Goal: Check status: Verify the current state of an ongoing process or item

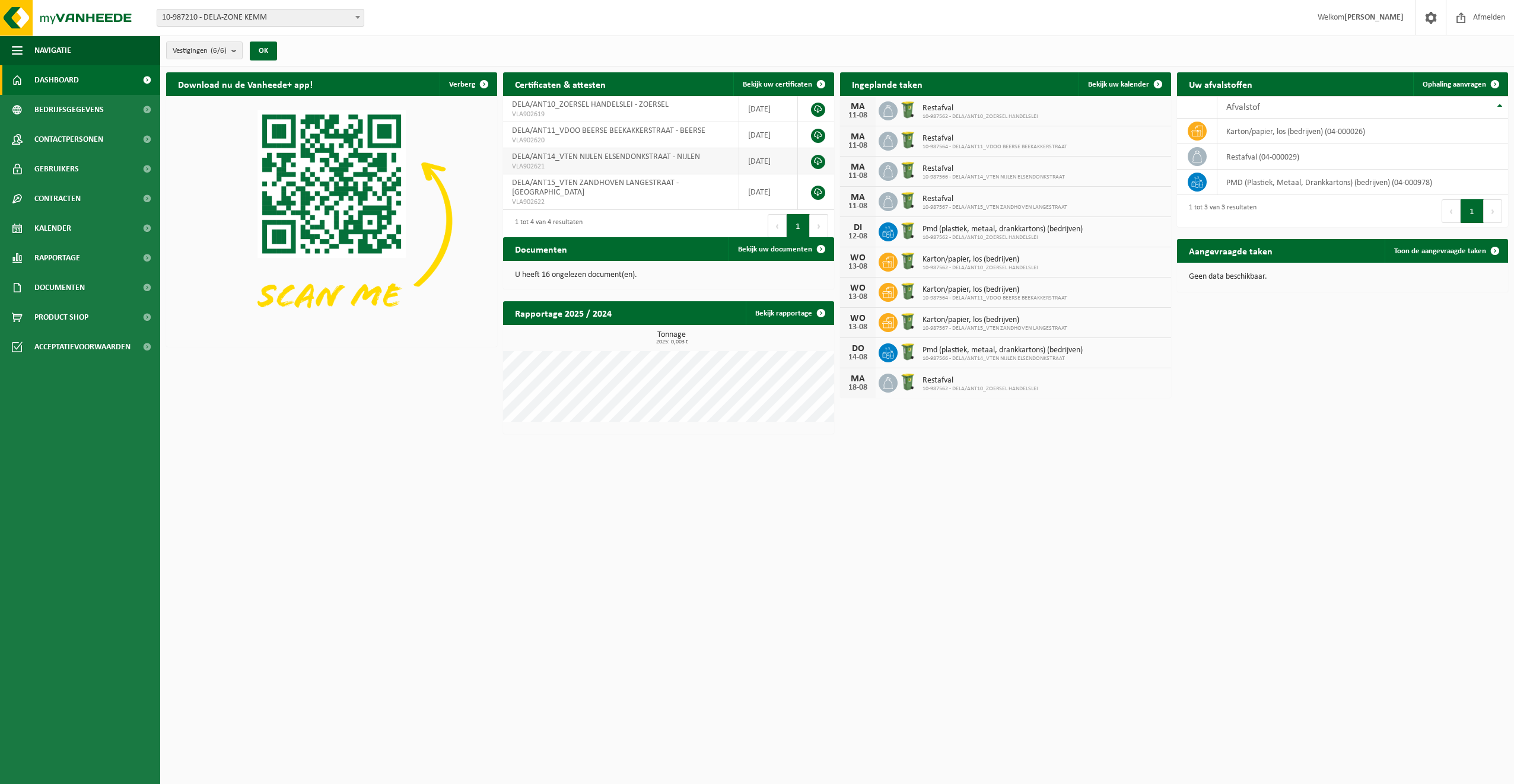
click at [600, 158] on span "DELA/ANT14_VTEN NIJLEN ELSENDONKSTRAAT - NIJLEN" at bounding box center [606, 157] width 188 height 9
click at [660, 155] on span "DELA/ANT14_VTEN NIJLEN ELSENDONKSTRAAT - NIJLEN" at bounding box center [606, 157] width 188 height 9
click at [774, 158] on td "[DATE]" at bounding box center [768, 162] width 59 height 26
drag, startPoint x: 774, startPoint y: 158, endPoint x: 767, endPoint y: 162, distance: 8.1
click at [767, 162] on td "[DATE]" at bounding box center [768, 162] width 59 height 26
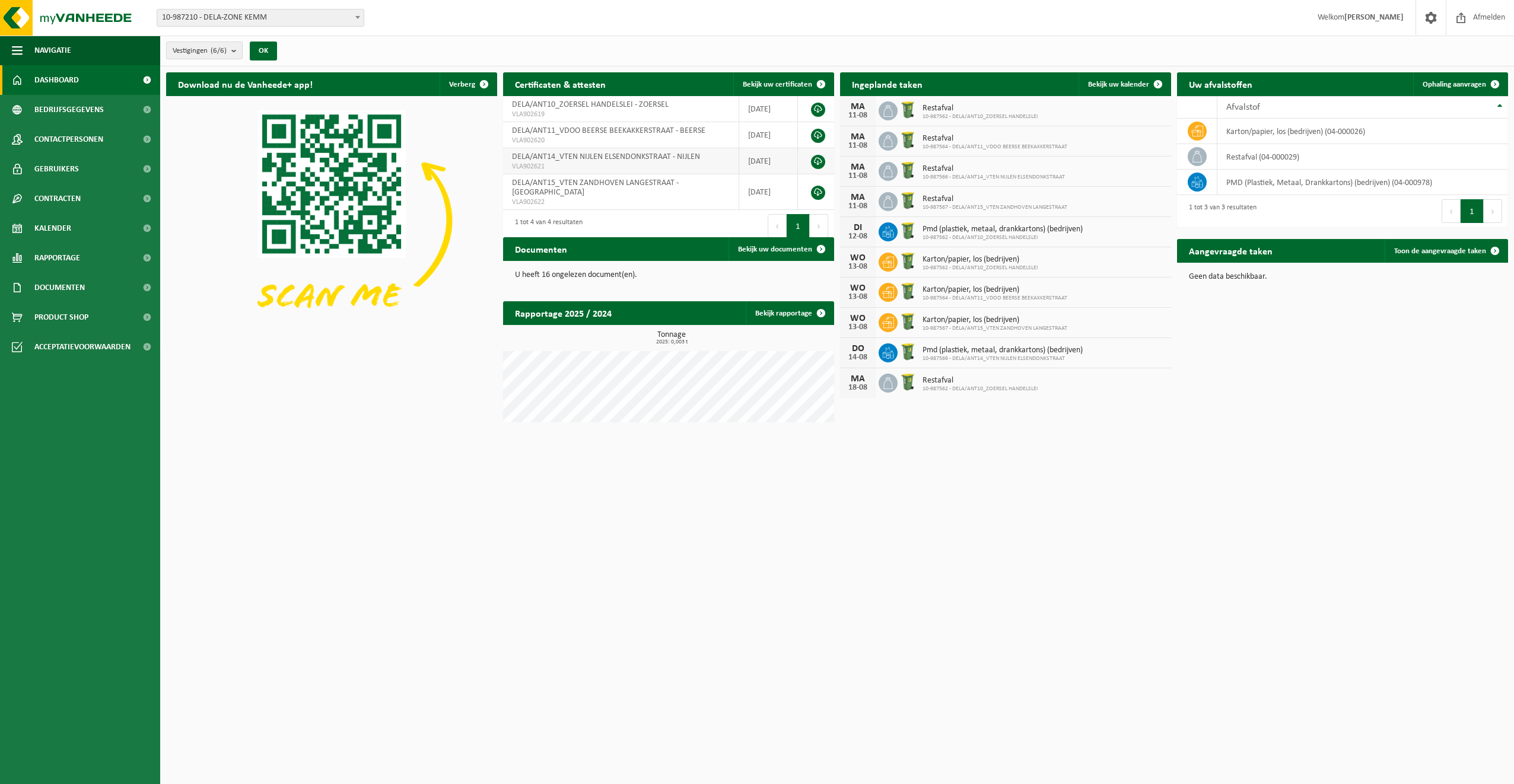
click at [818, 160] on link at bounding box center [818, 162] width 14 height 14
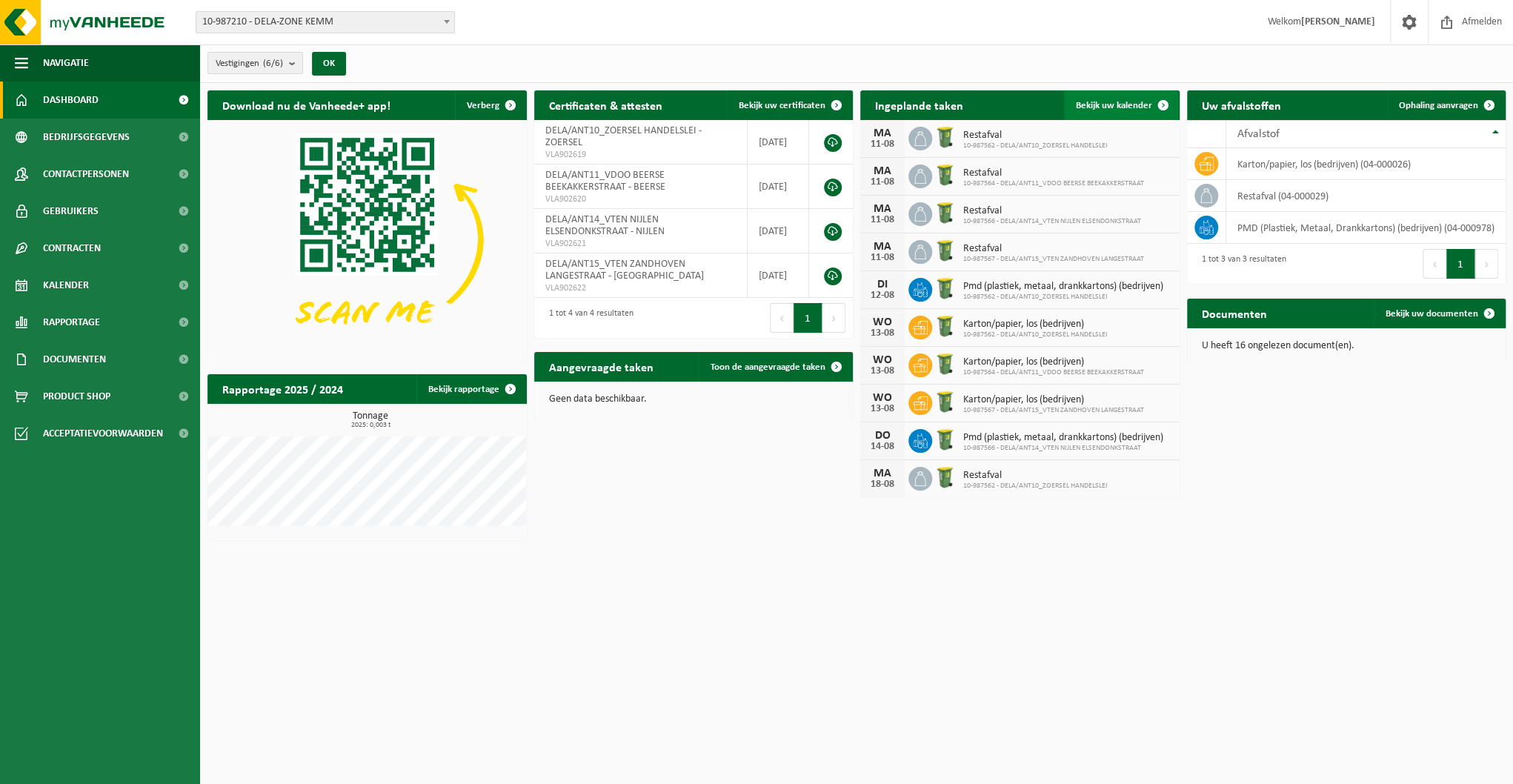
click at [1158, 104] on span at bounding box center [1163, 105] width 29 height 29
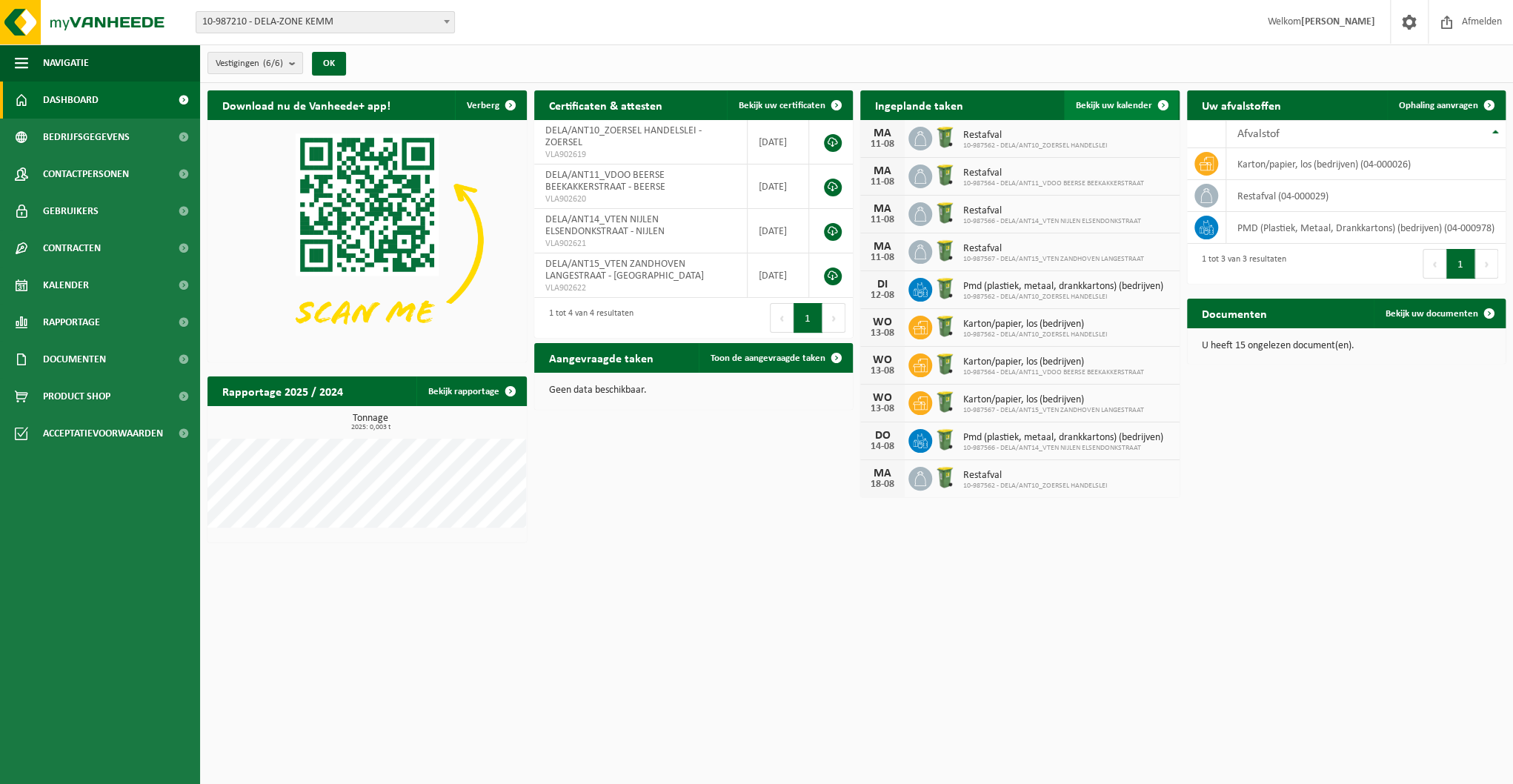
click at [1160, 99] on span at bounding box center [1163, 105] width 29 height 29
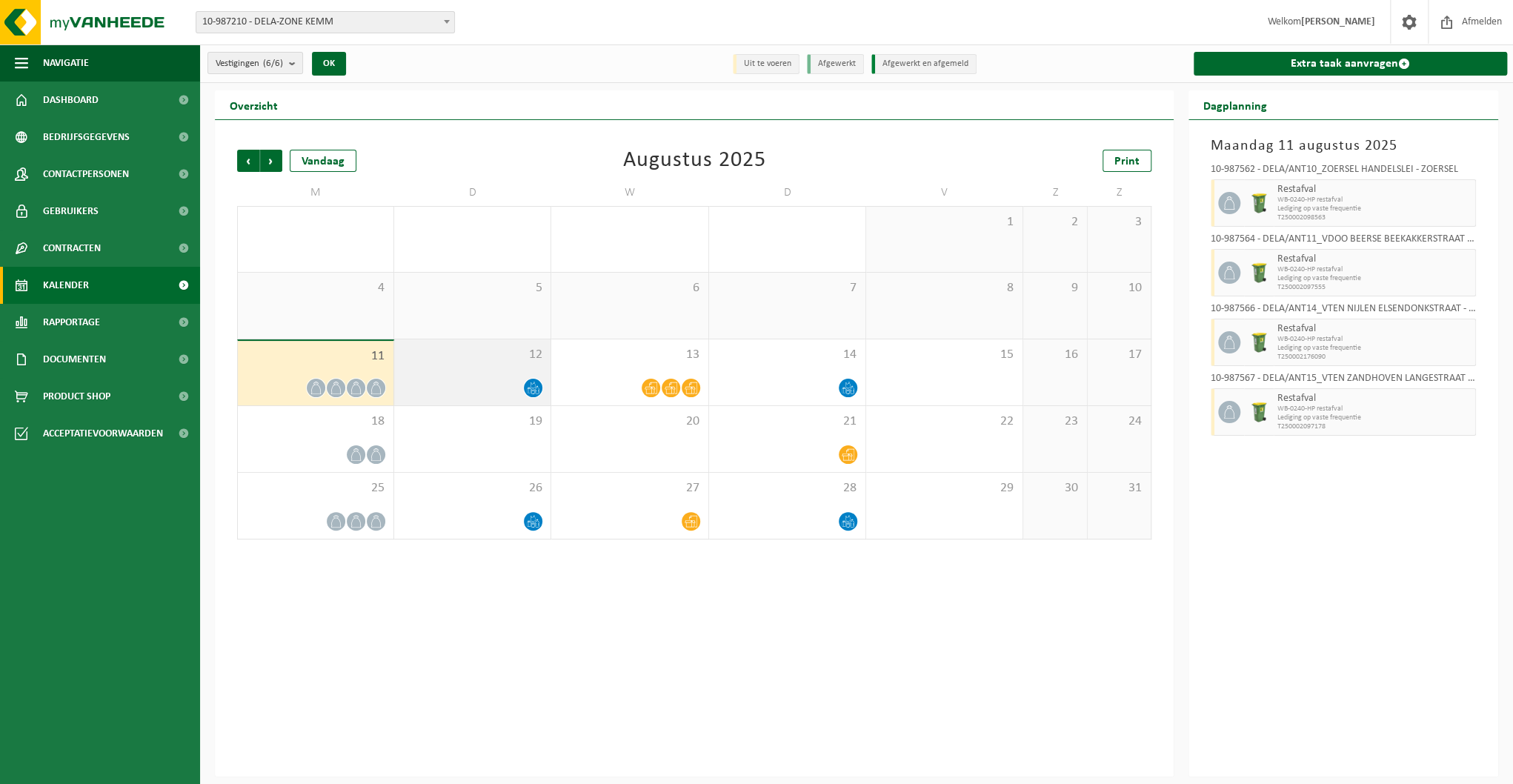
click at [476, 393] on div at bounding box center [472, 387] width 142 height 20
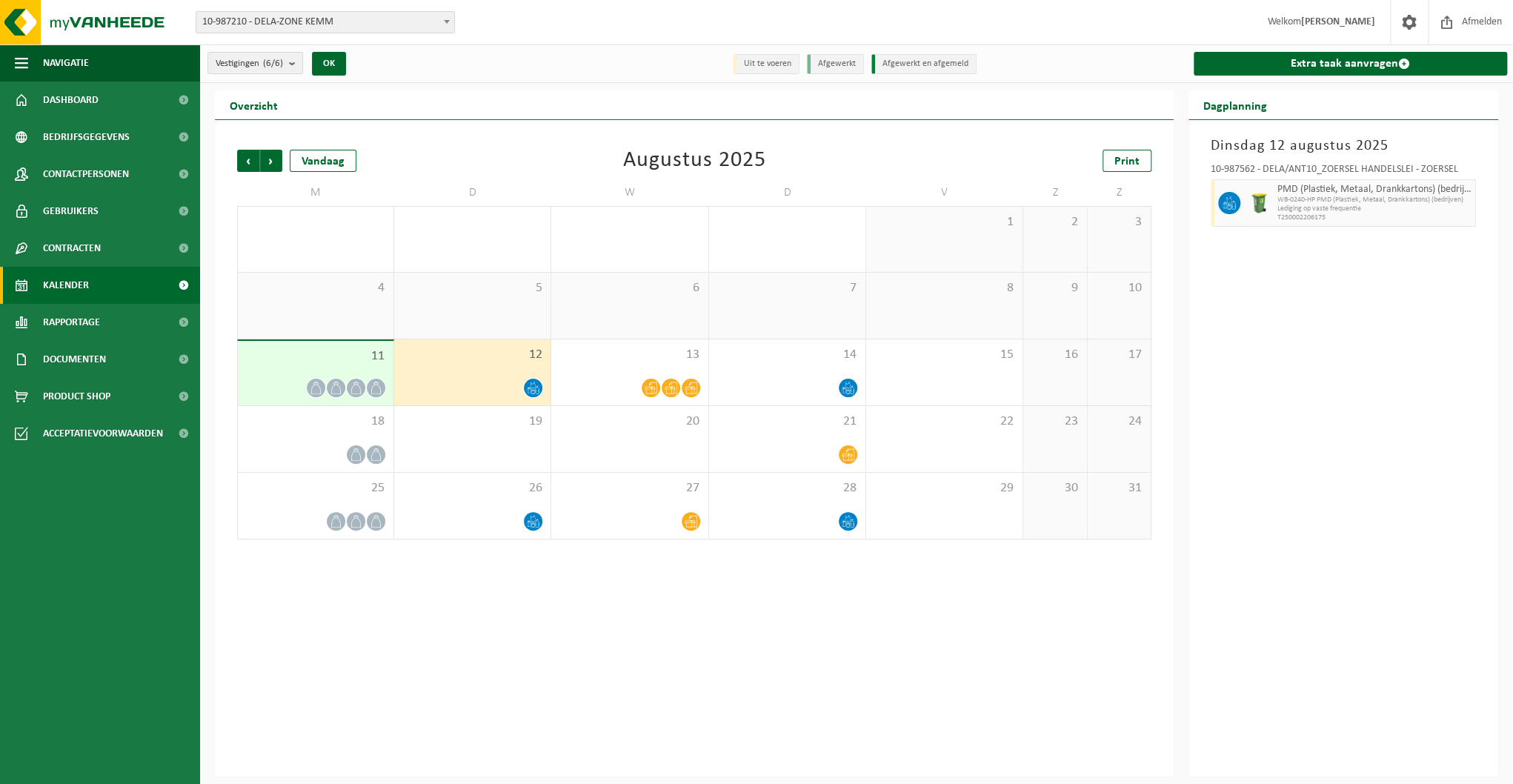
click at [482, 387] on div at bounding box center [472, 387] width 142 height 20
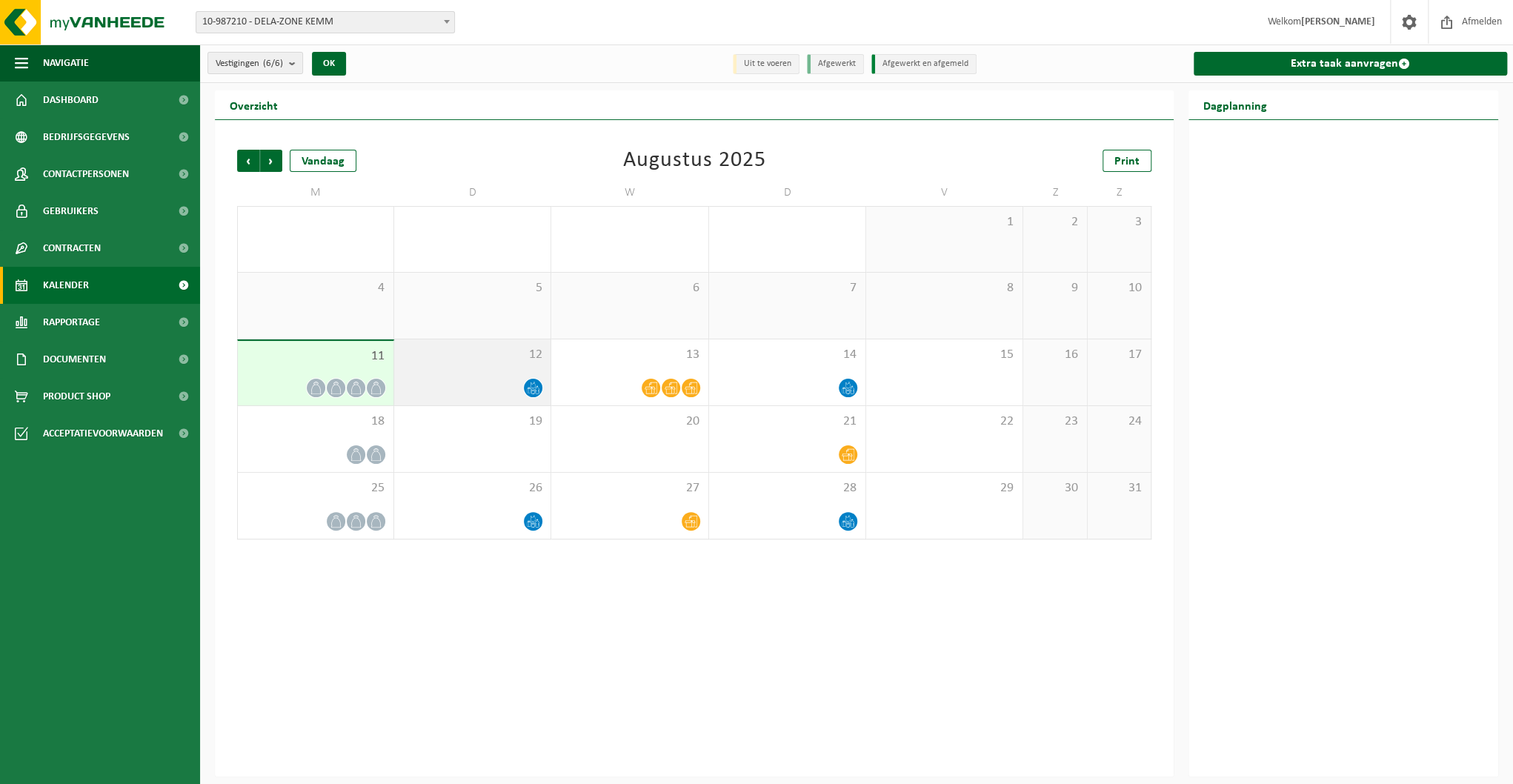
click at [506, 382] on div at bounding box center [472, 387] width 142 height 20
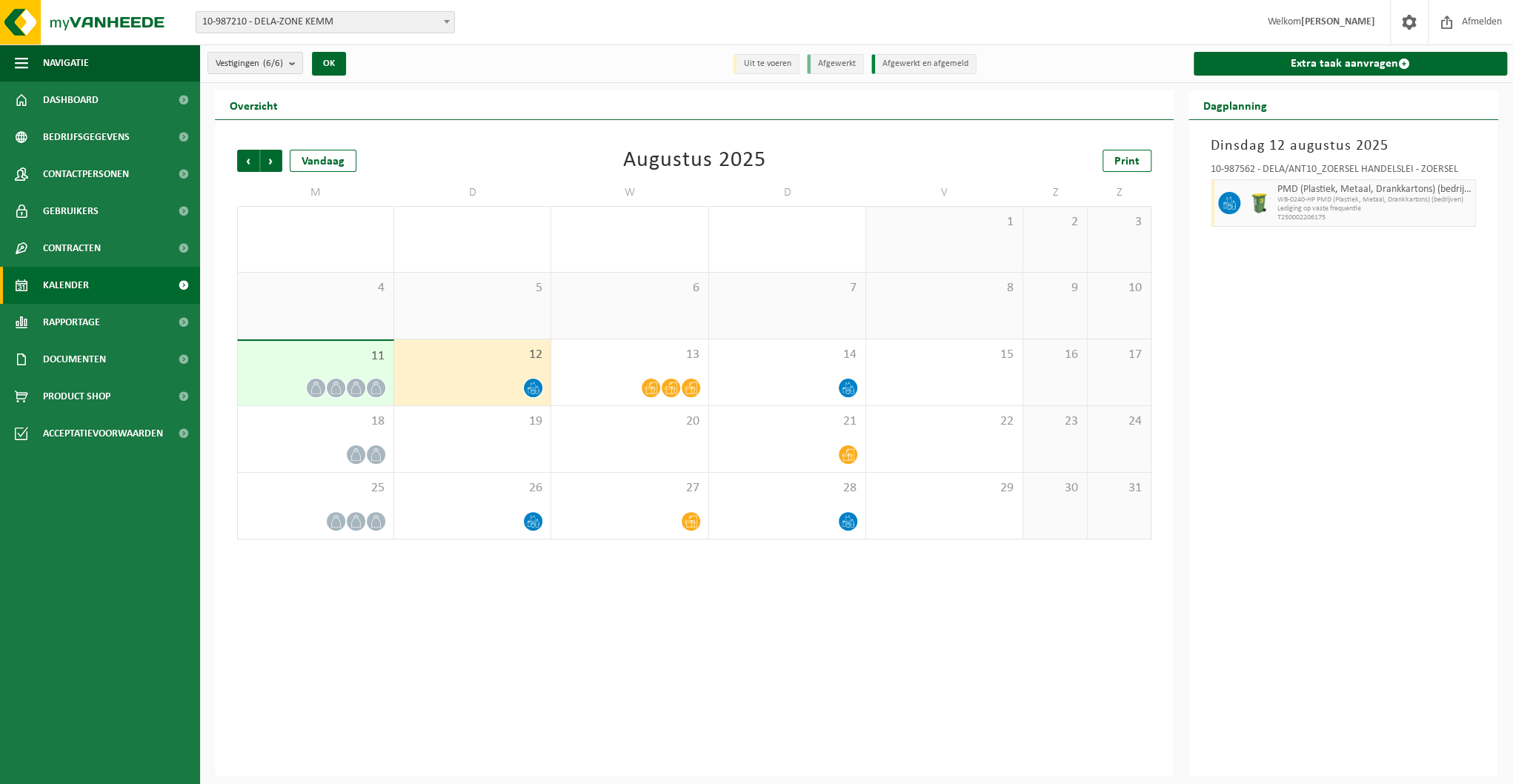
click at [514, 379] on div at bounding box center [472, 387] width 142 height 20
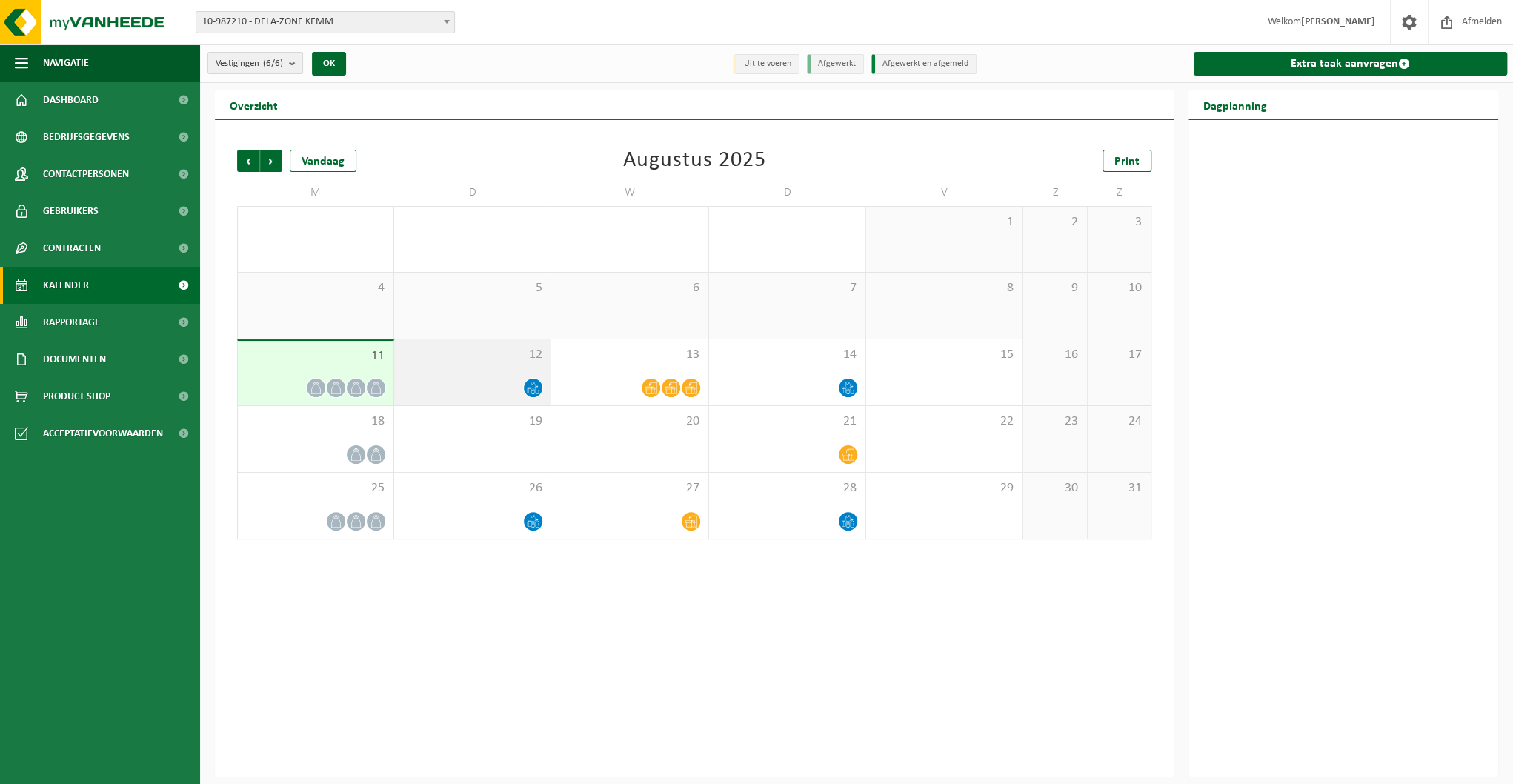
click at [510, 382] on div at bounding box center [472, 387] width 142 height 20
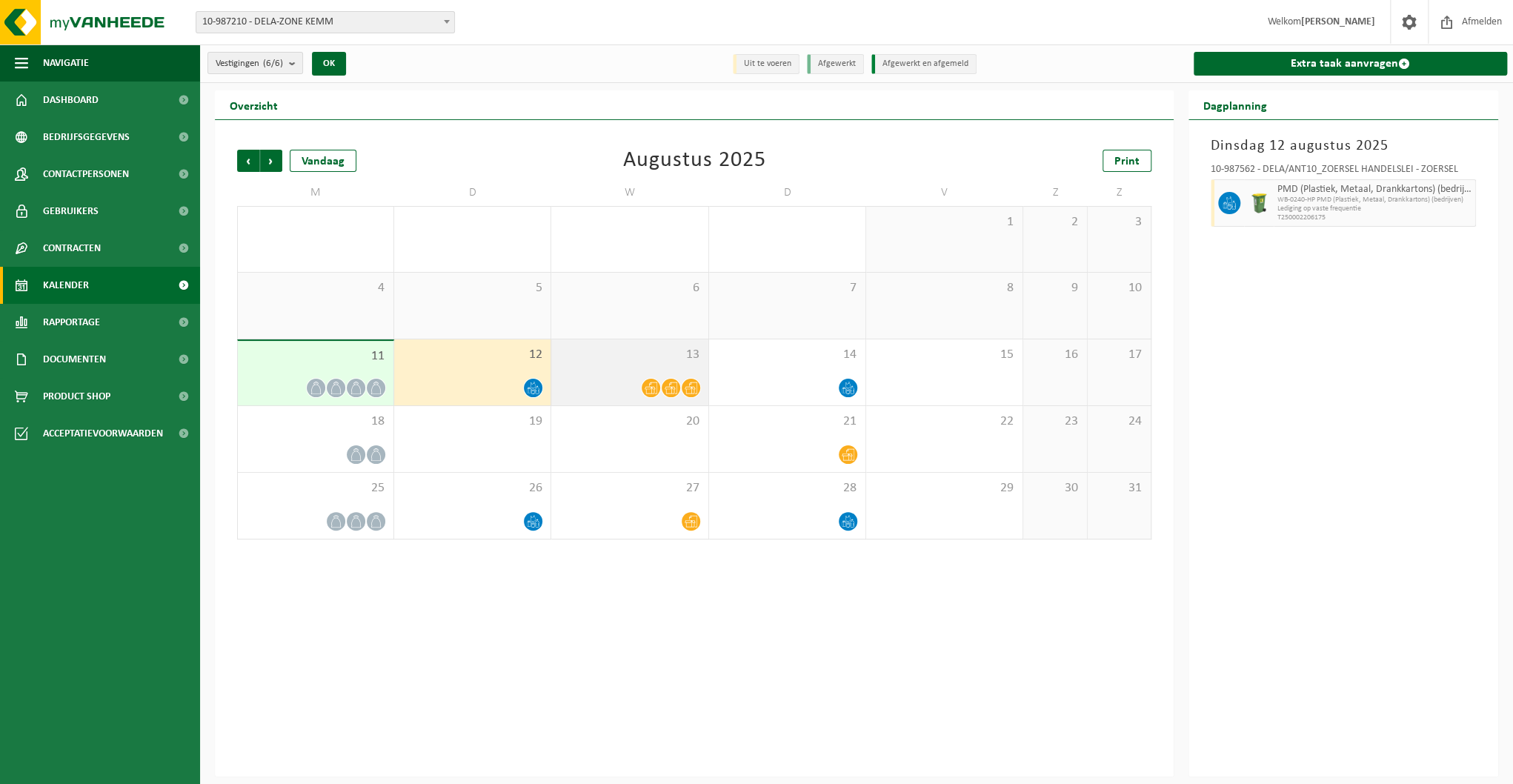
click at [617, 383] on div at bounding box center [629, 387] width 142 height 20
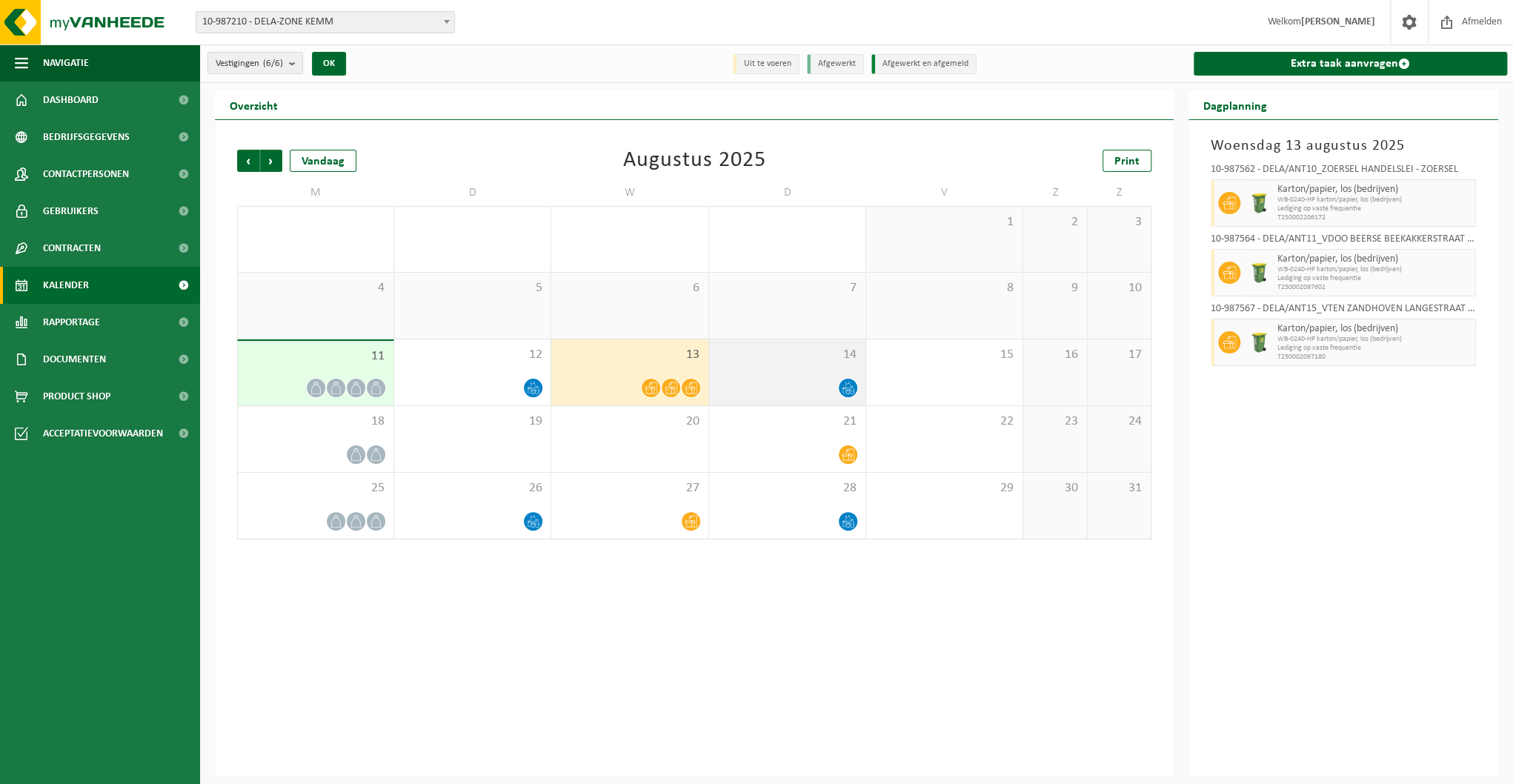
click at [789, 382] on div at bounding box center [787, 387] width 142 height 20
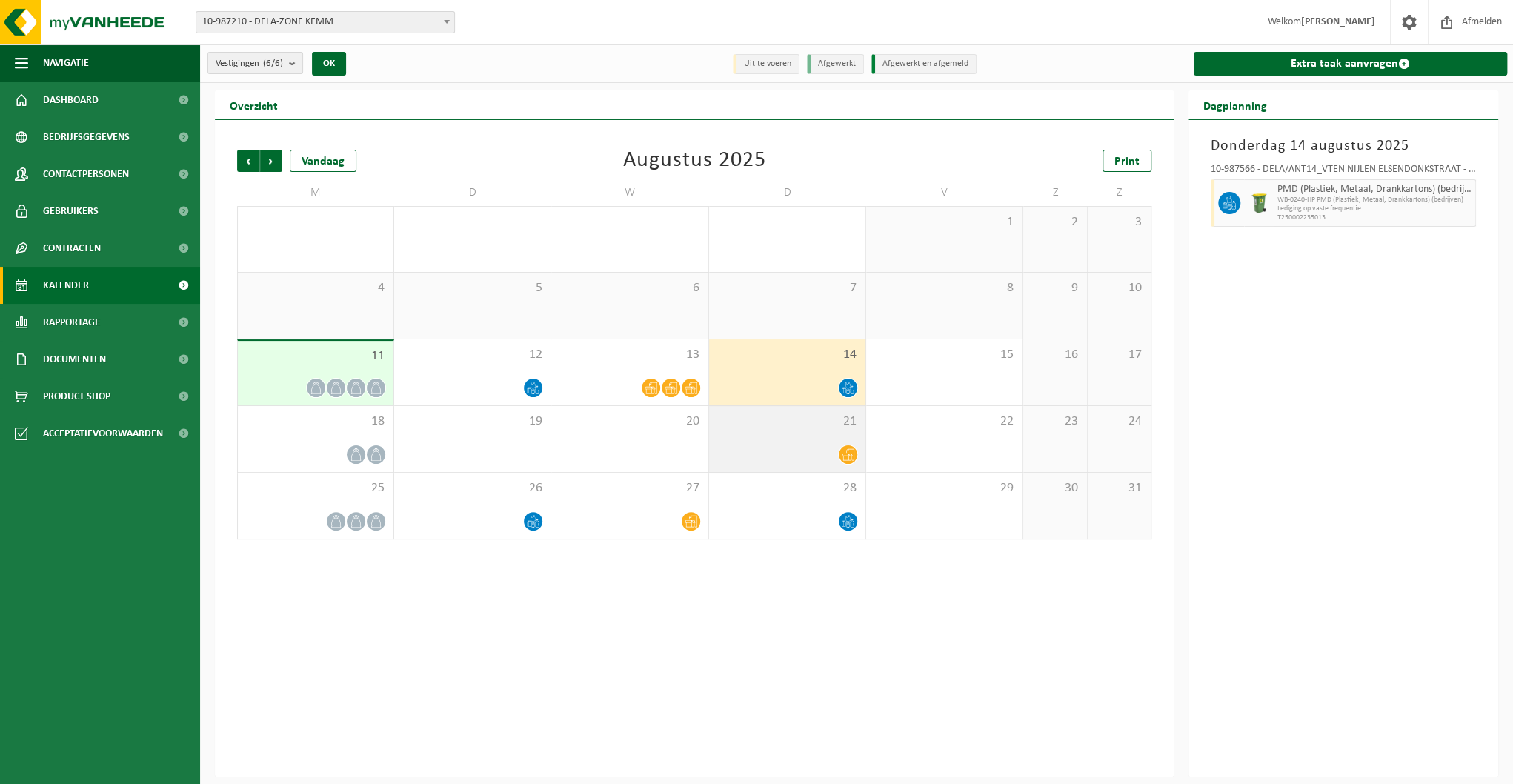
click at [833, 456] on div at bounding box center [787, 454] width 142 height 20
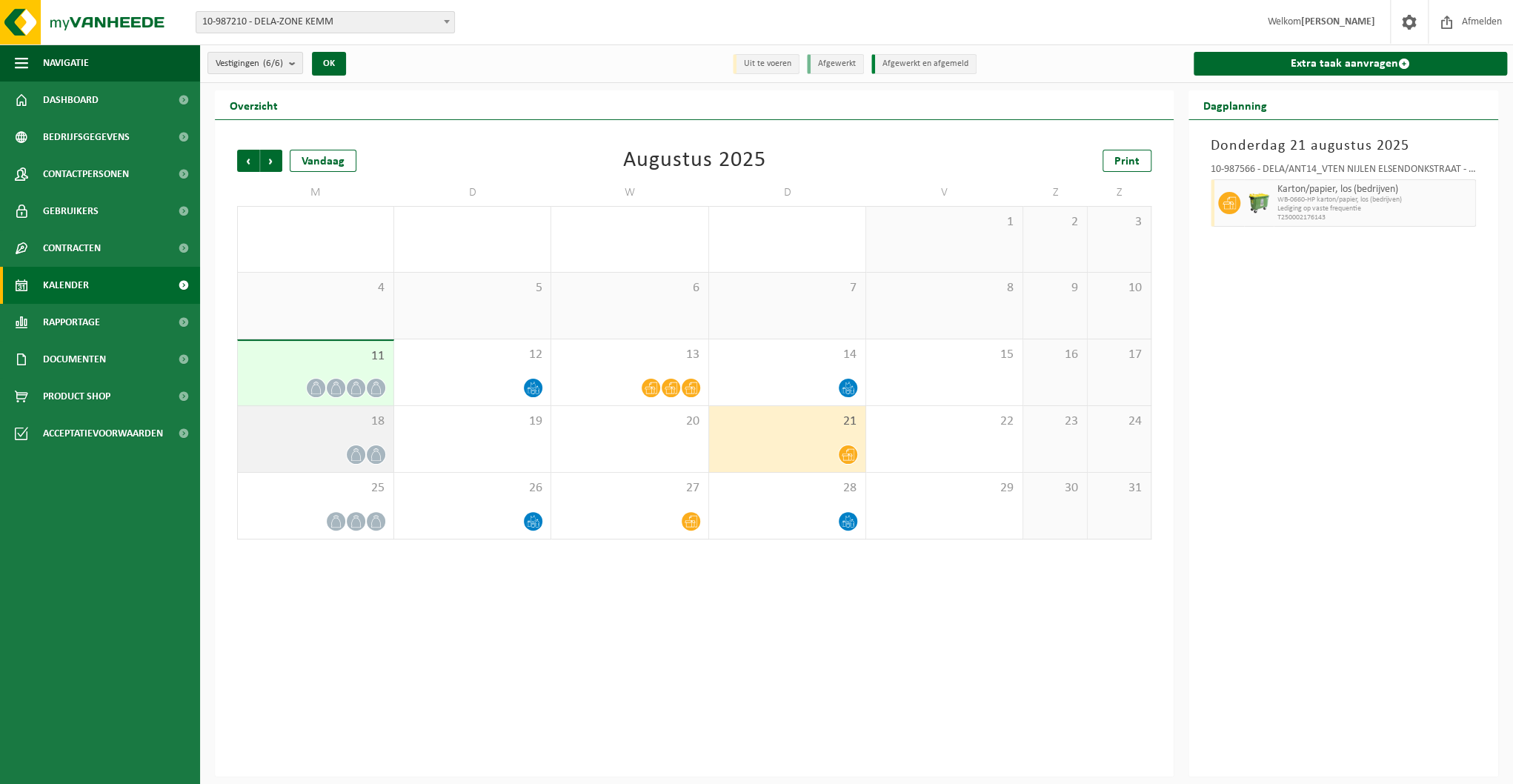
click at [326, 450] on div at bounding box center [316, 454] width 141 height 20
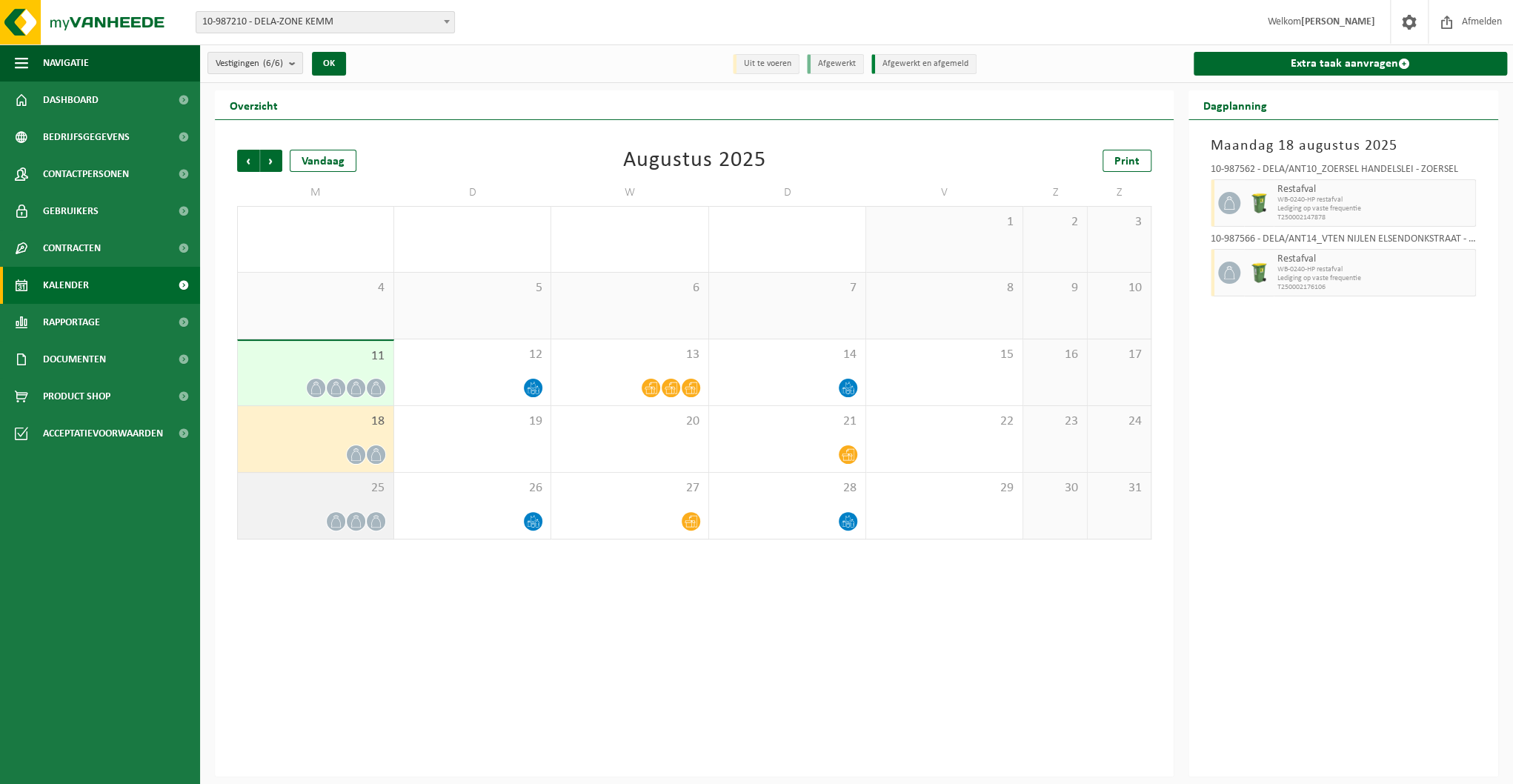
click at [326, 514] on div at bounding box center [316, 520] width 141 height 20
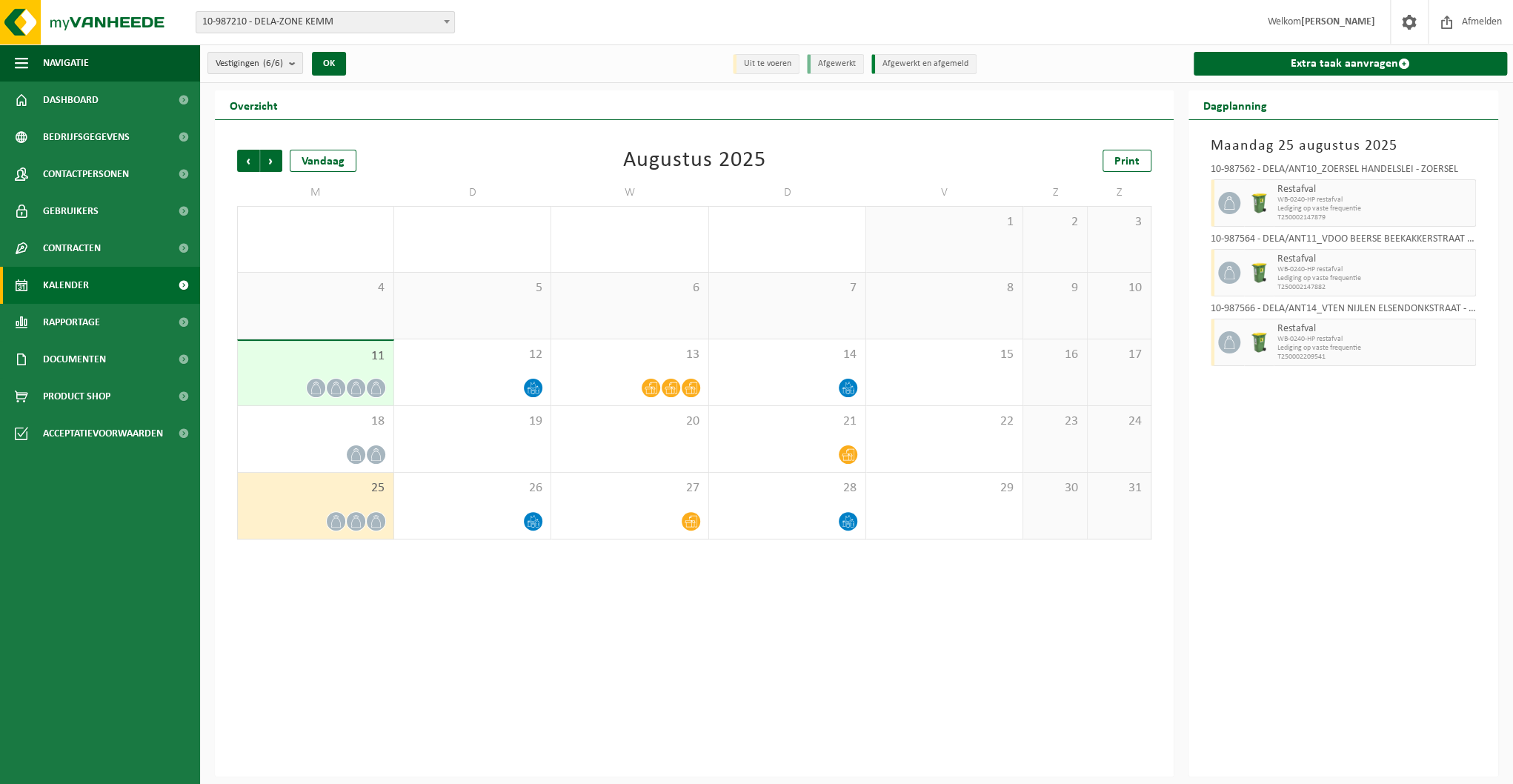
click at [303, 506] on div "25" at bounding box center [315, 505] width 155 height 66
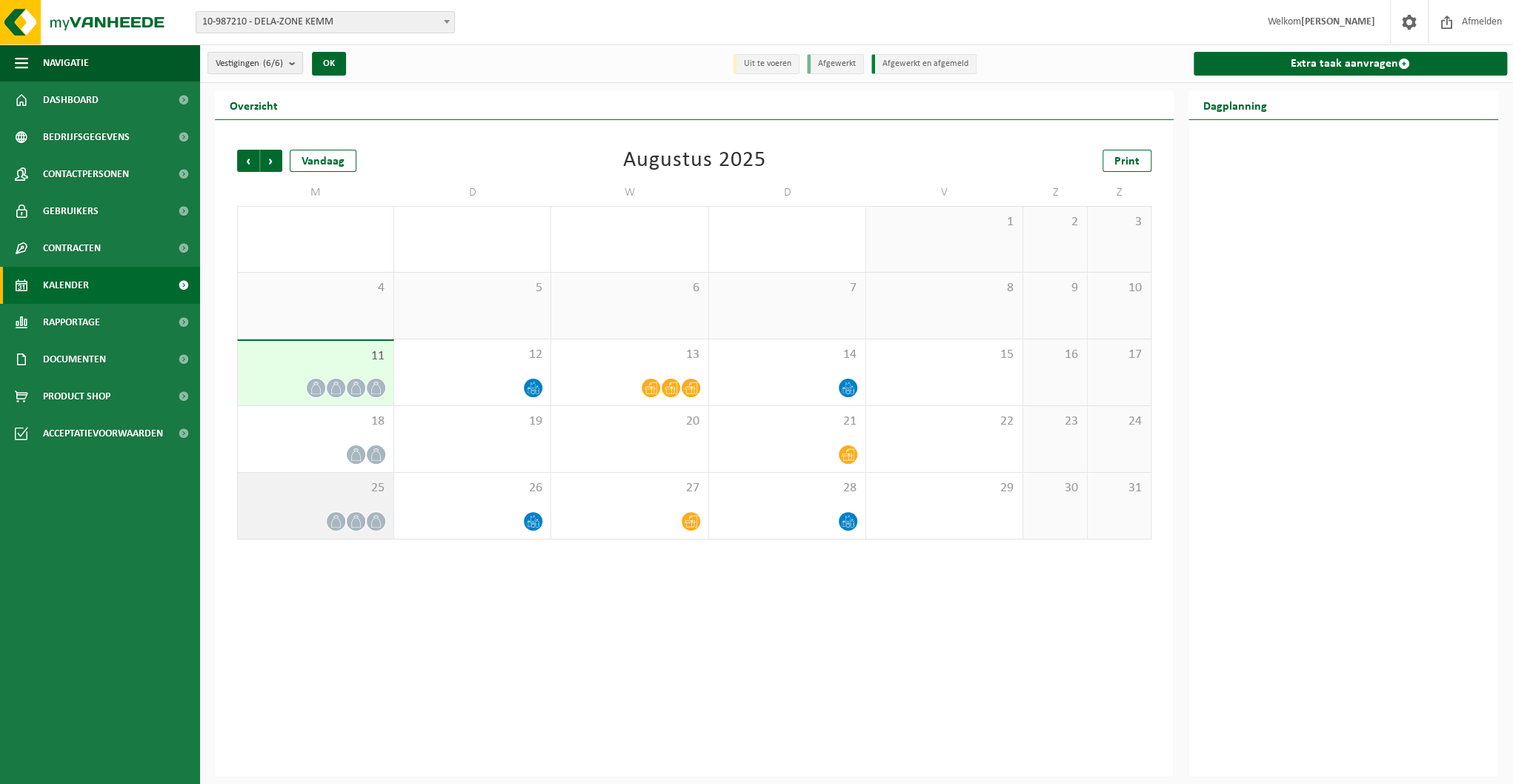
click at [346, 517] on span at bounding box center [355, 520] width 18 height 18
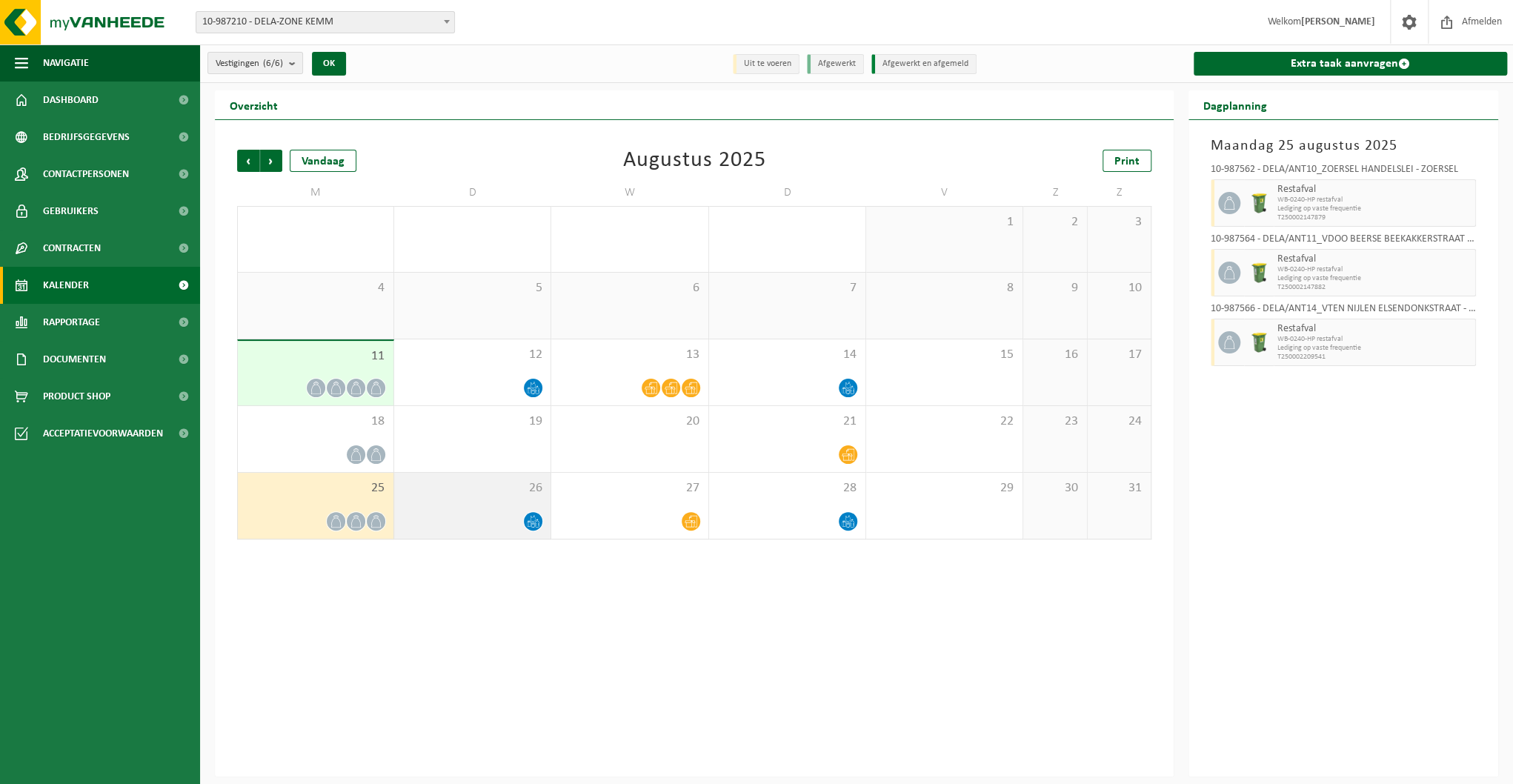
click at [466, 523] on div at bounding box center [472, 520] width 142 height 20
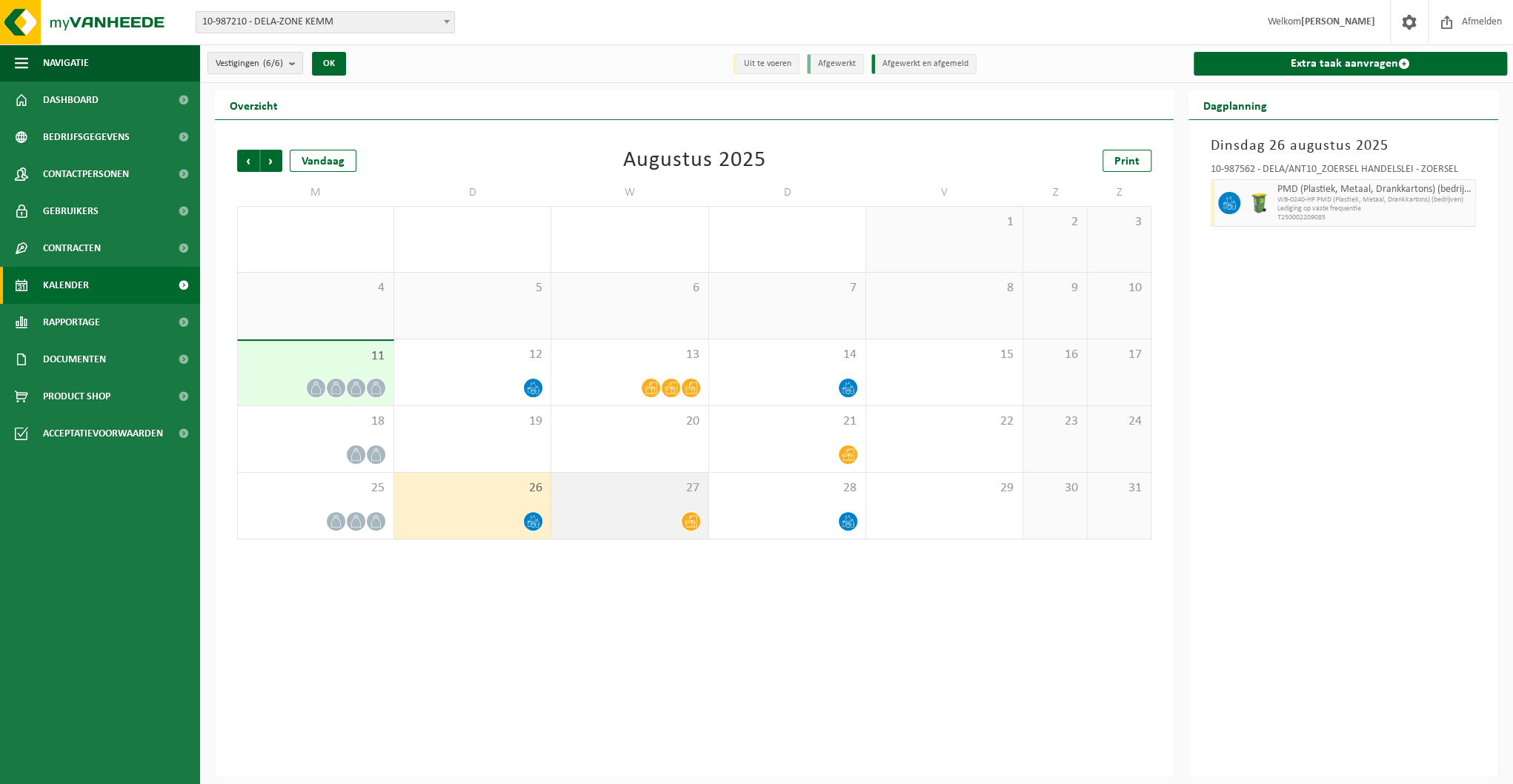
click at [691, 497] on div "27" at bounding box center [629, 505] width 156 height 66
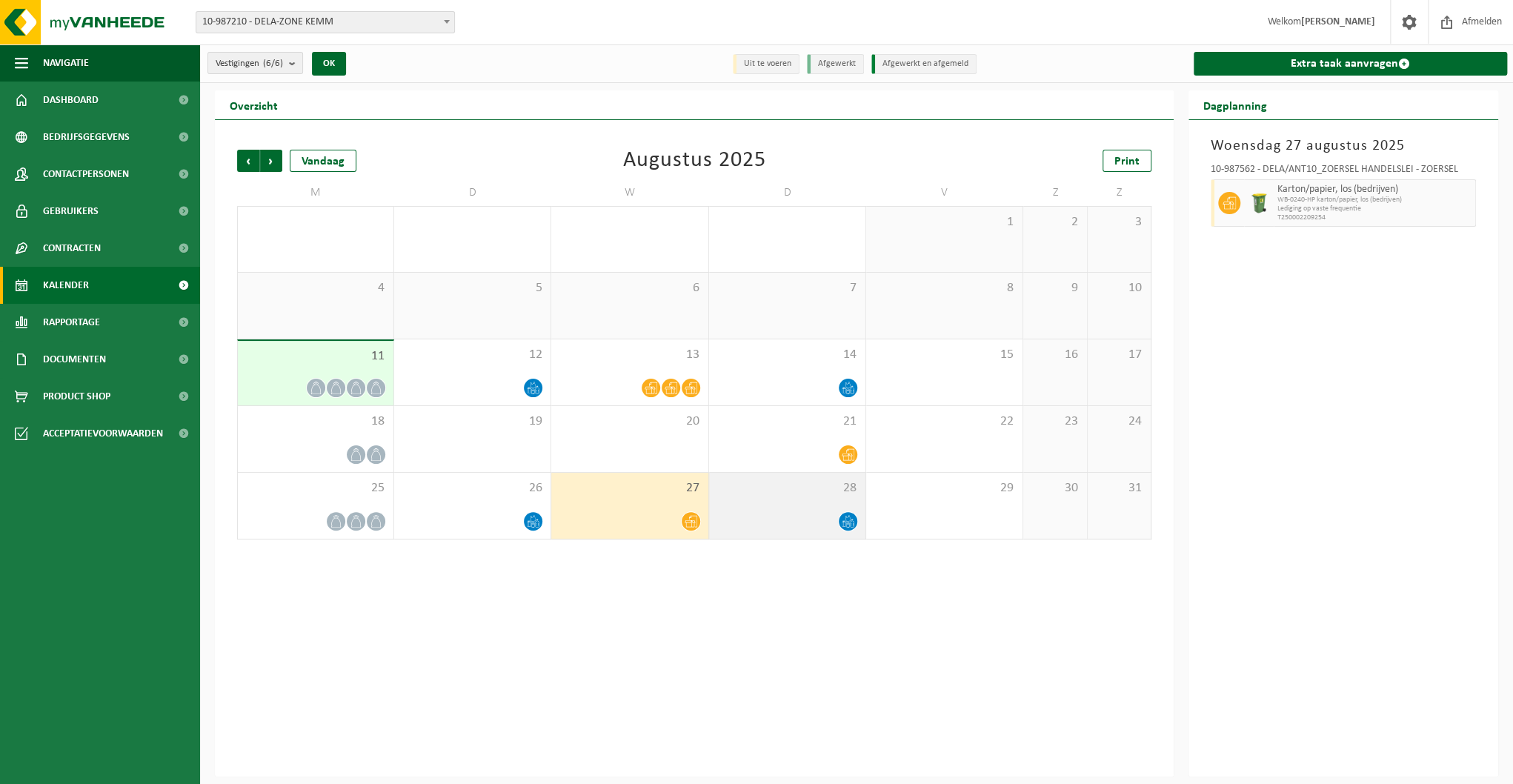
click at [815, 507] on div "28" at bounding box center [787, 505] width 156 height 66
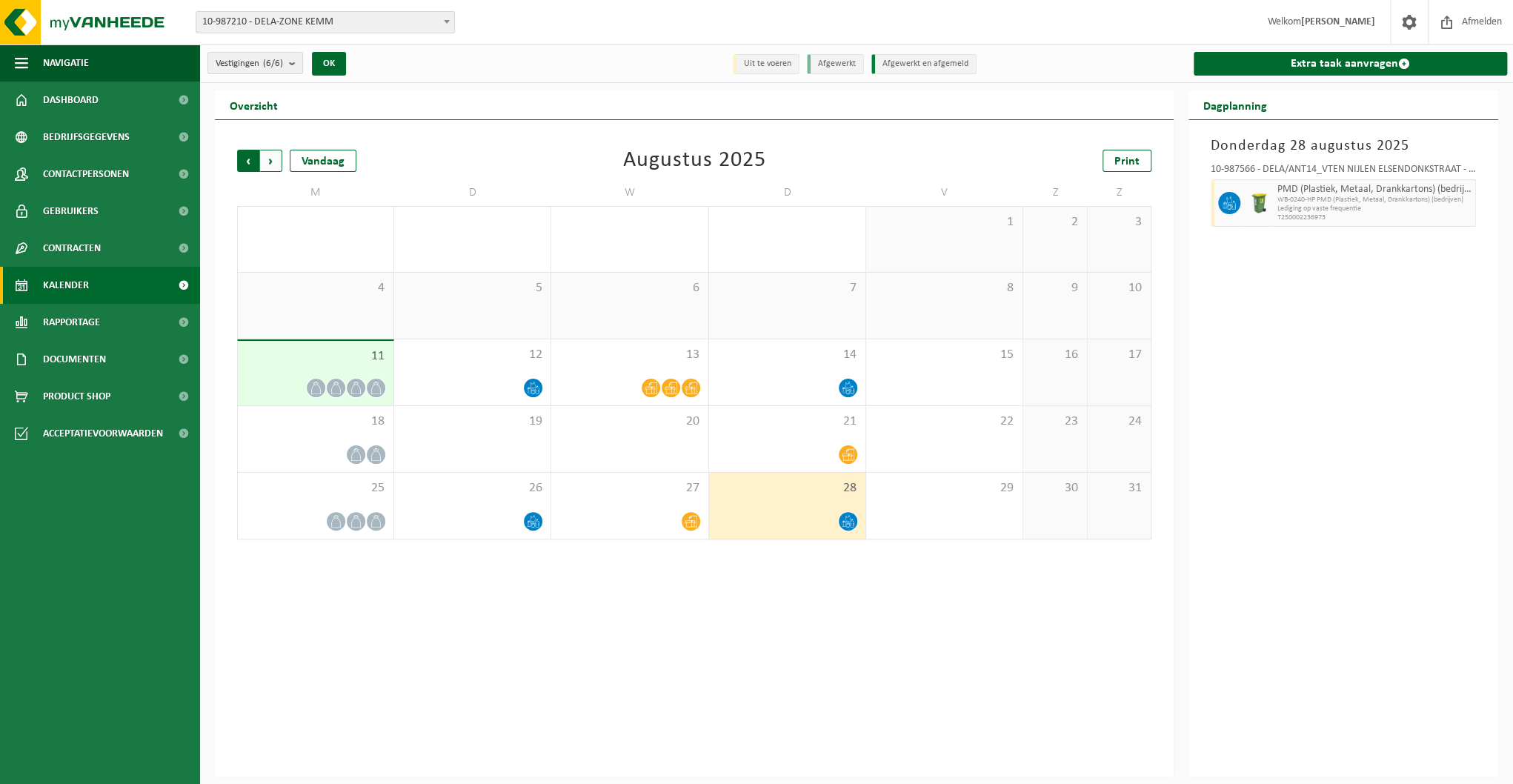
click at [265, 155] on span "Volgende" at bounding box center [270, 160] width 22 height 22
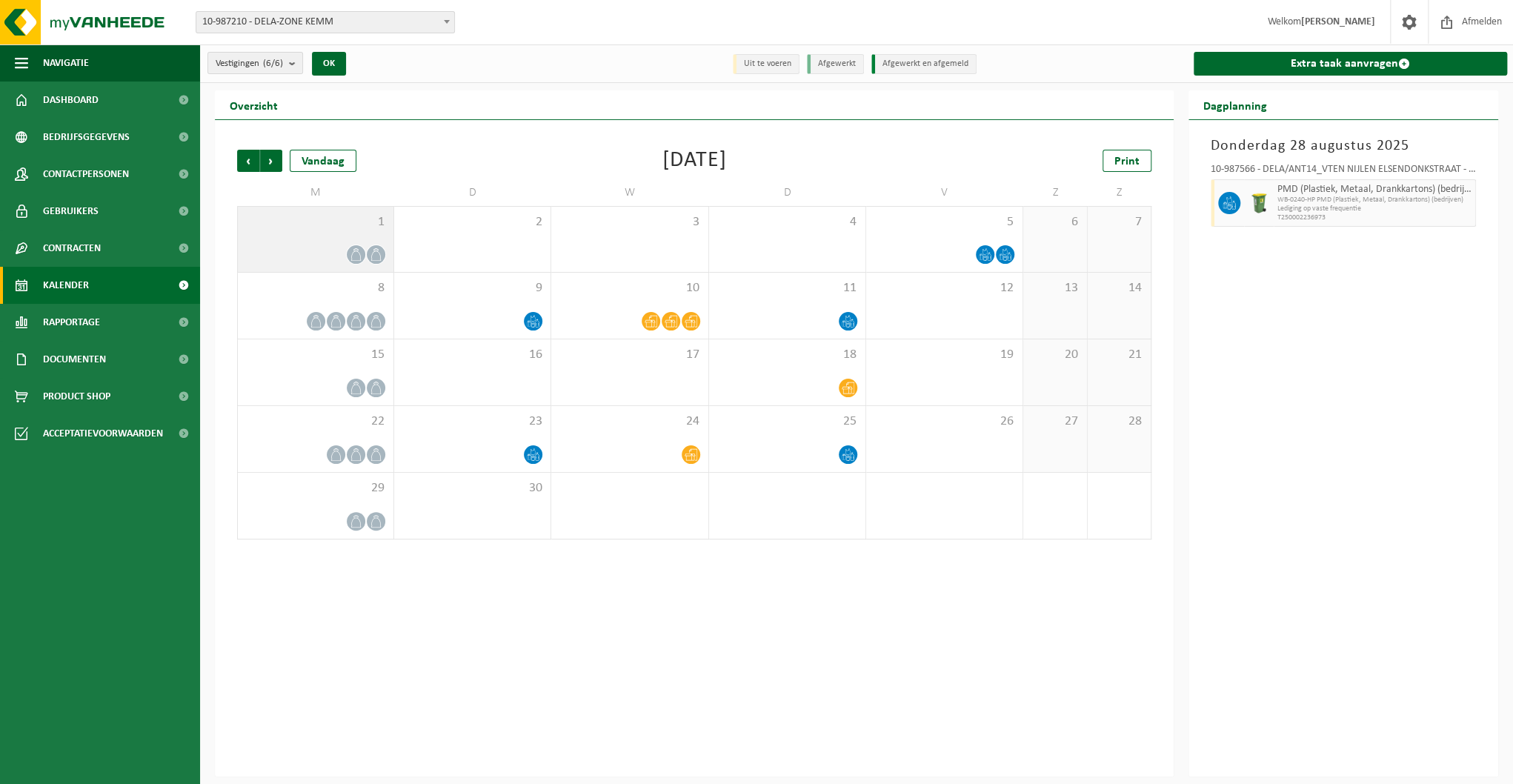
click at [339, 252] on div at bounding box center [316, 254] width 141 height 20
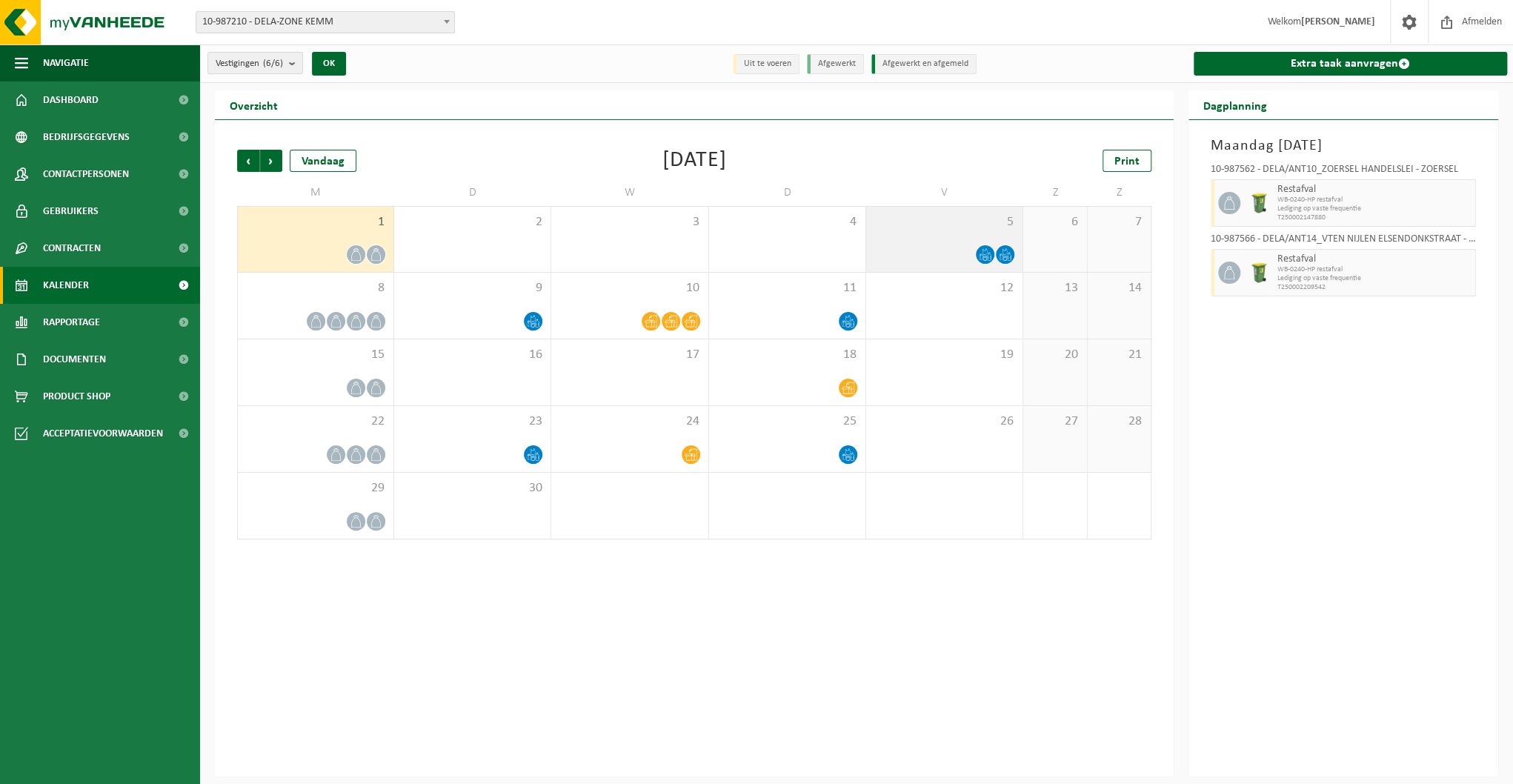
click at [984, 252] on icon at bounding box center [984, 254] width 12 height 12
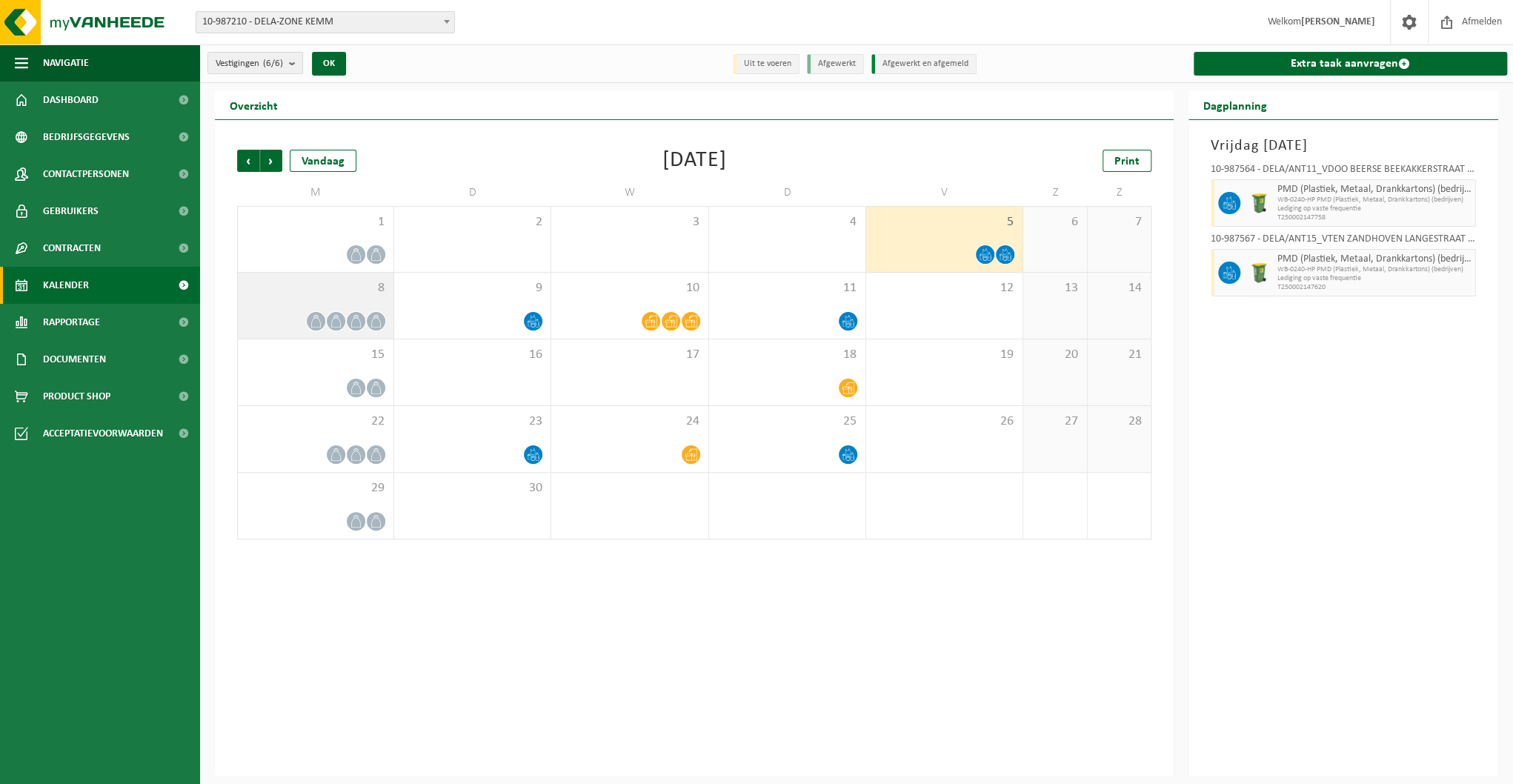
click at [349, 322] on span at bounding box center [355, 321] width 18 height 18
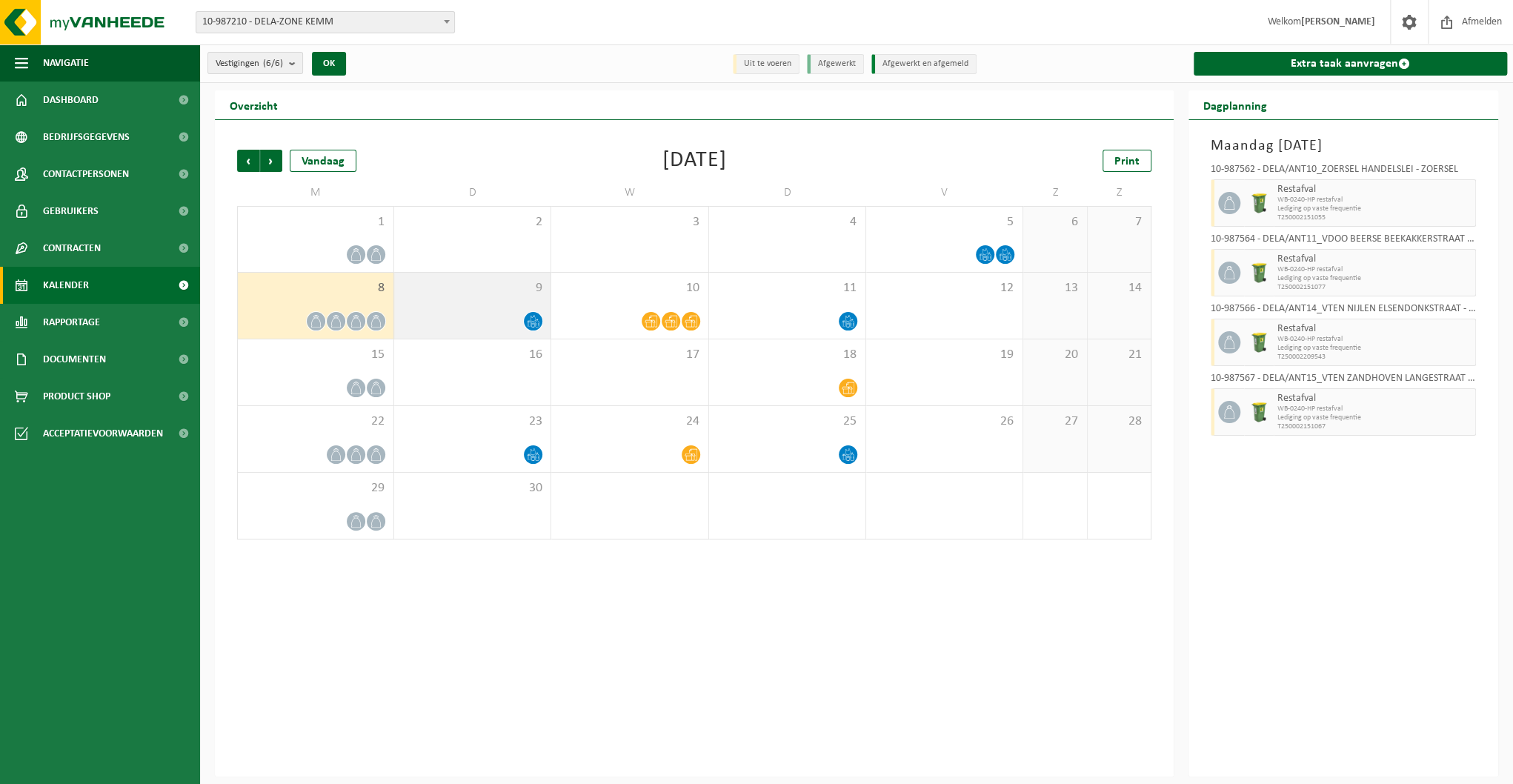
click at [530, 323] on icon at bounding box center [533, 321] width 12 height 12
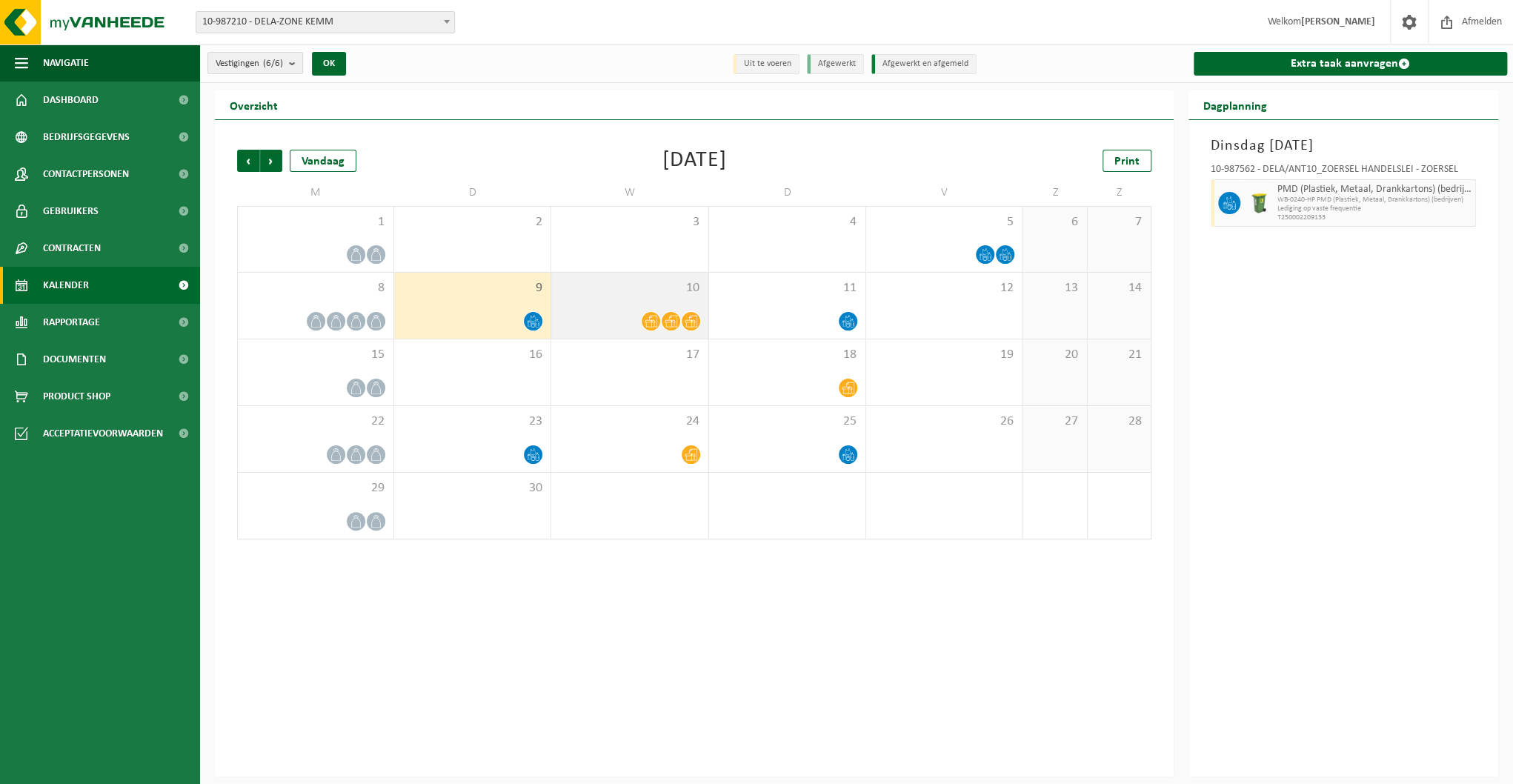
click at [655, 322] on icon at bounding box center [650, 322] width 12 height 11
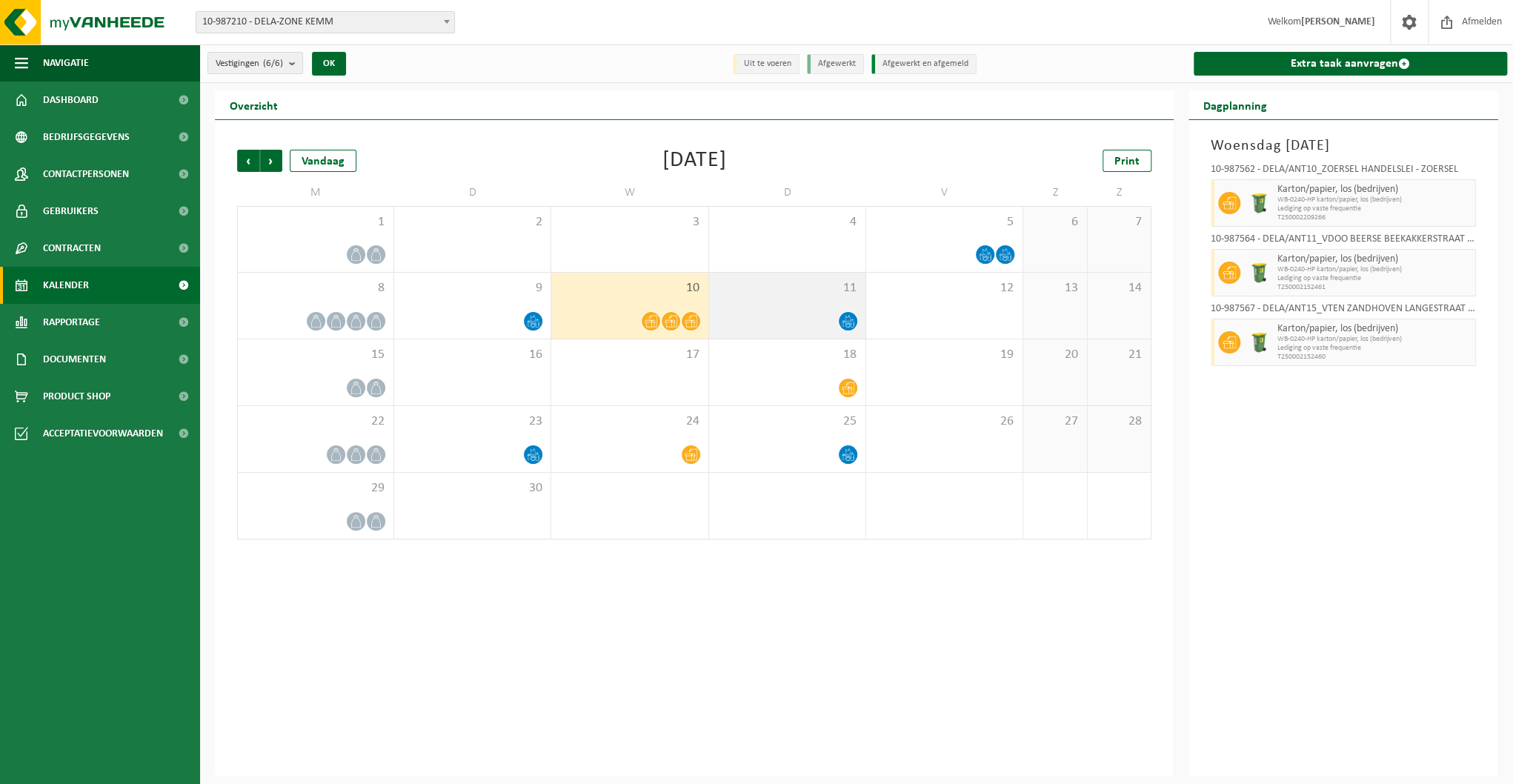
click at [836, 326] on div at bounding box center [787, 321] width 142 height 20
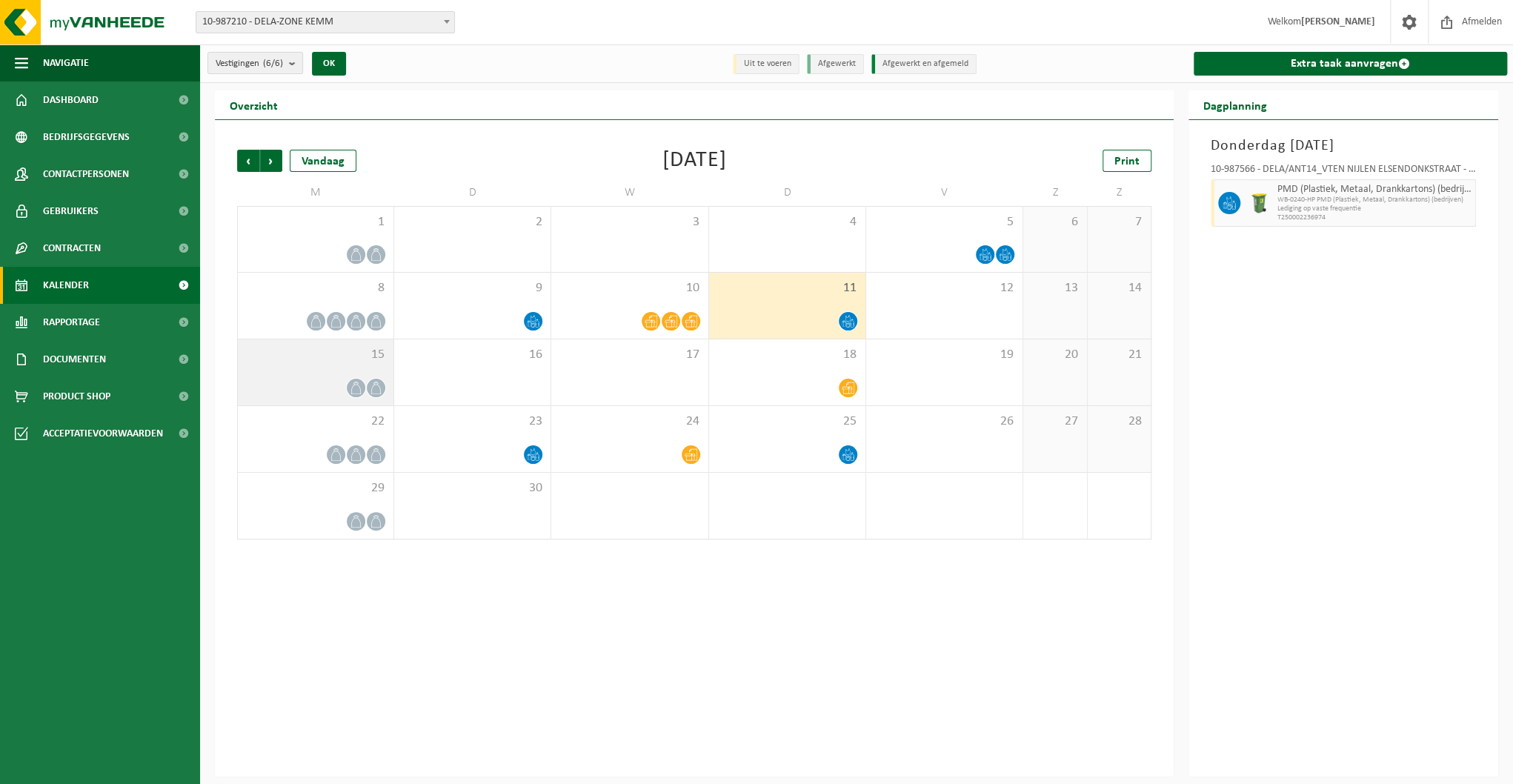
click at [369, 391] on icon at bounding box center [375, 387] width 12 height 12
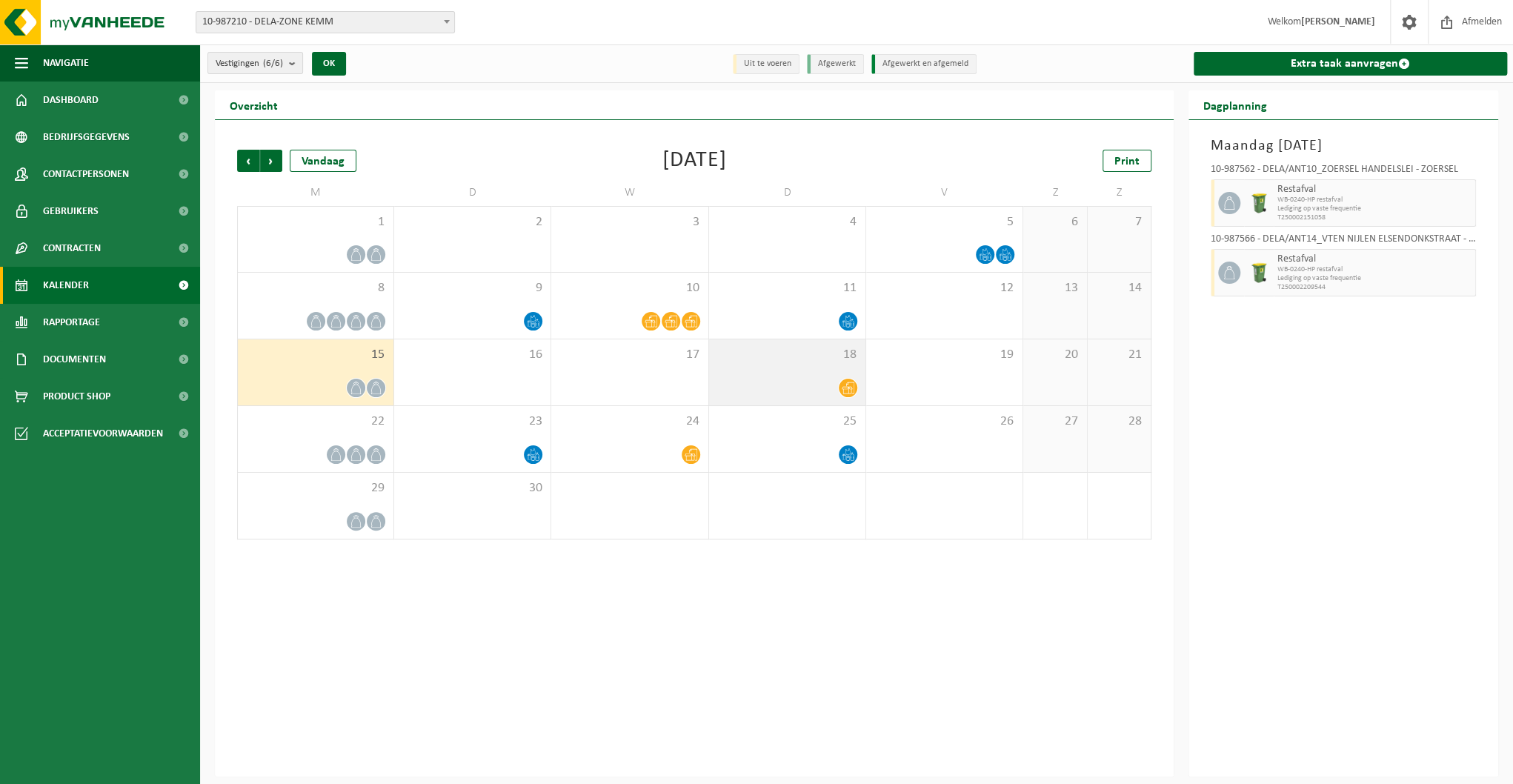
click at [841, 386] on span at bounding box center [847, 387] width 18 height 18
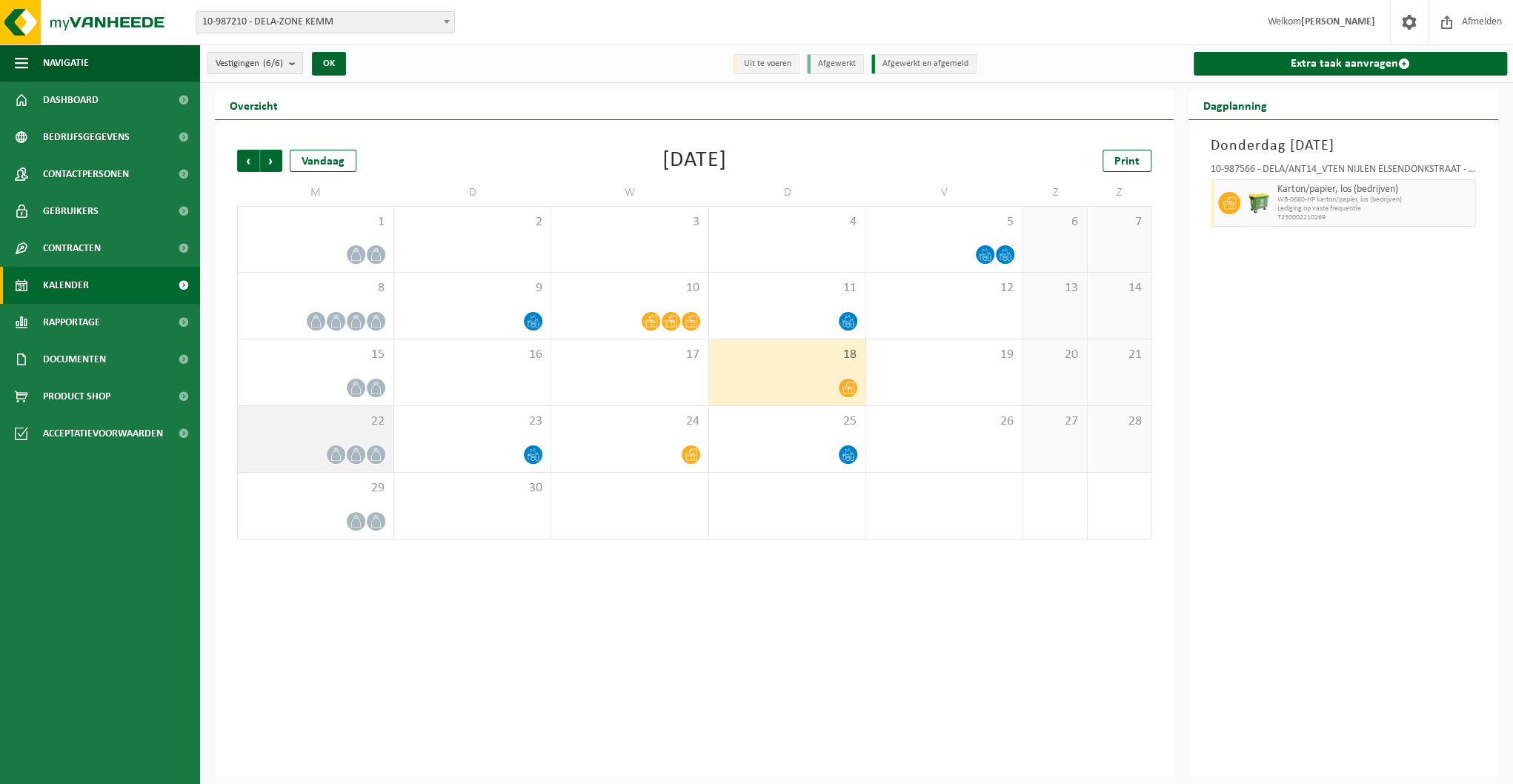
click at [370, 461] on span at bounding box center [375, 454] width 18 height 18
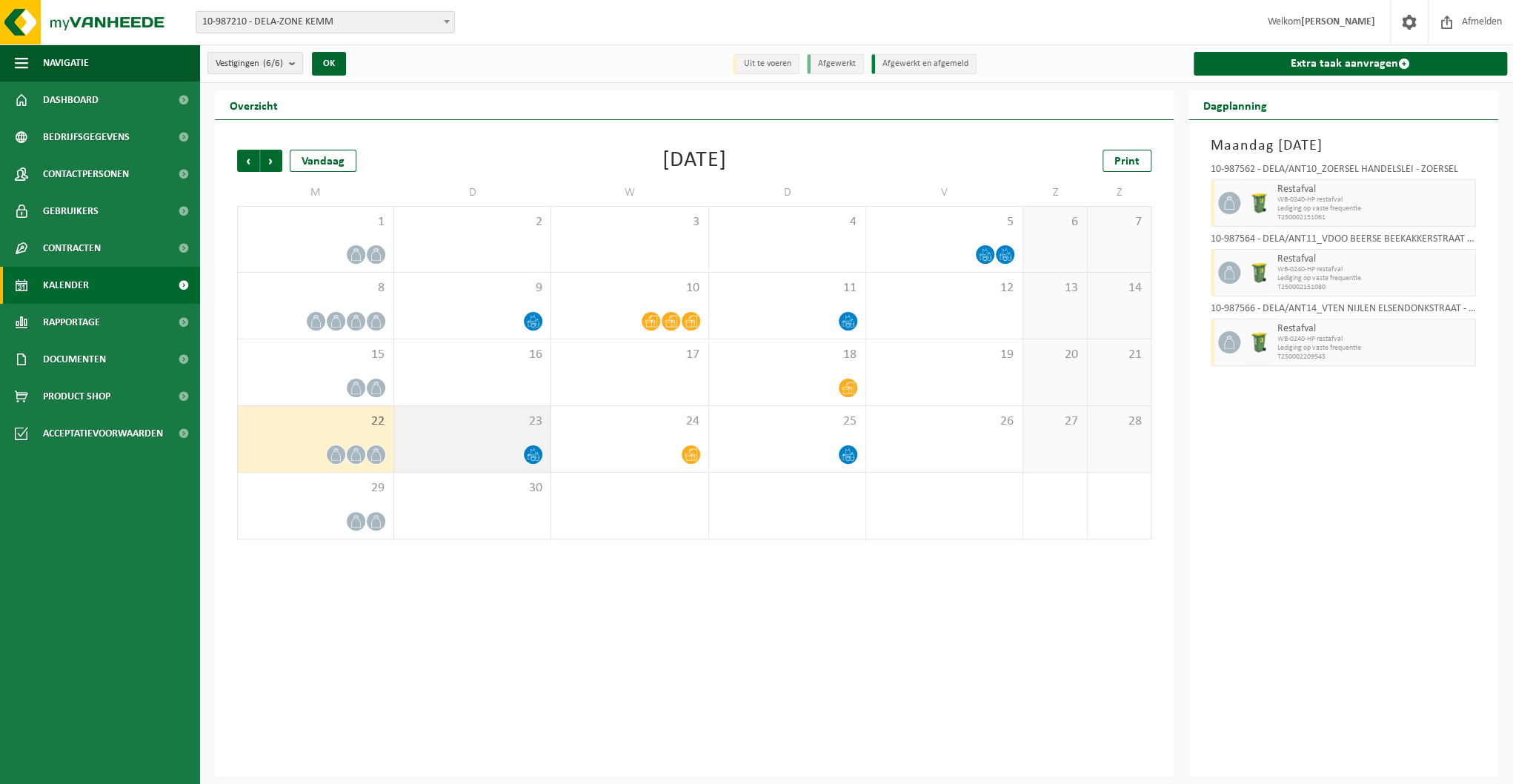
click at [530, 457] on icon at bounding box center [533, 454] width 12 height 12
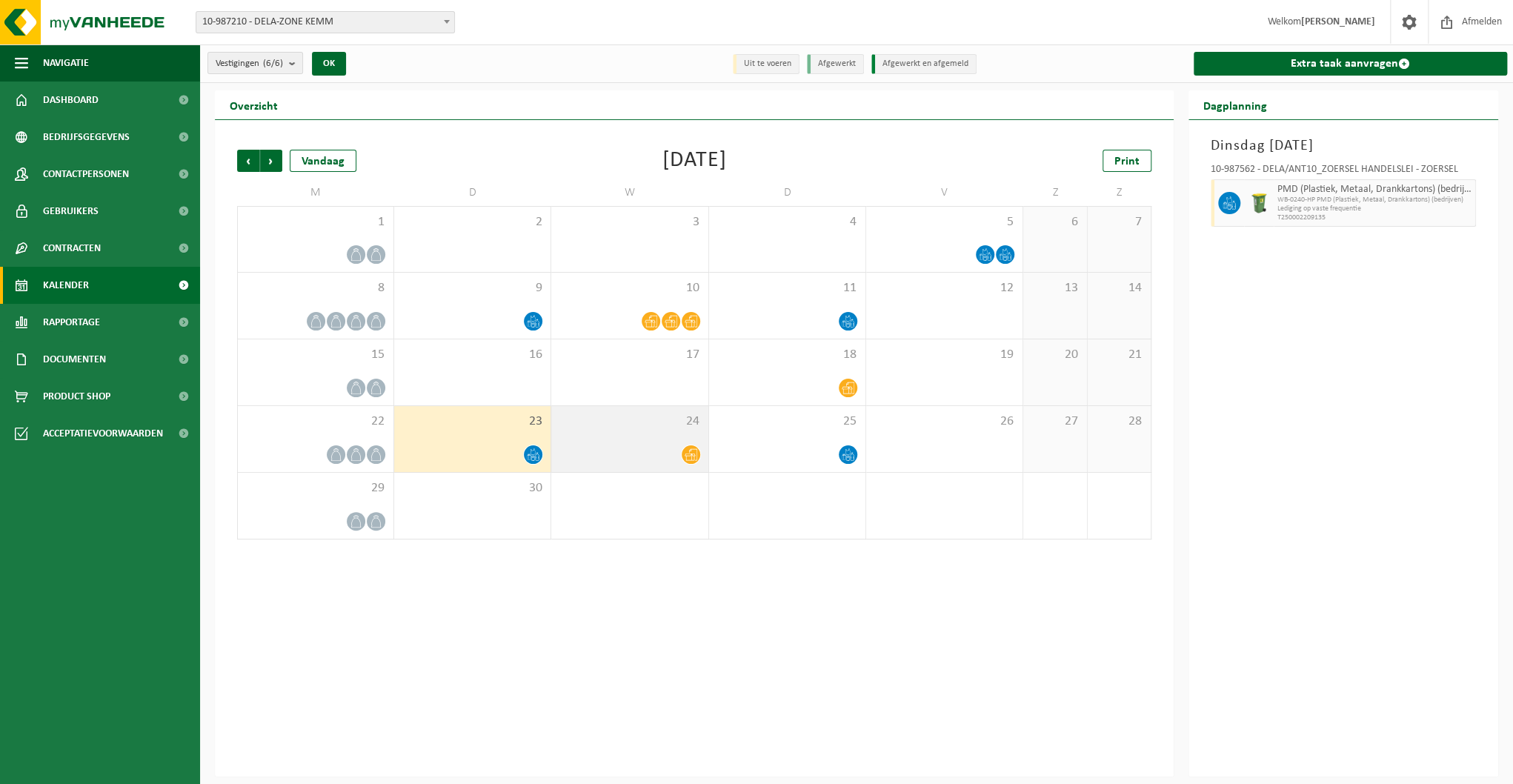
click at [683, 453] on span at bounding box center [690, 454] width 18 height 18
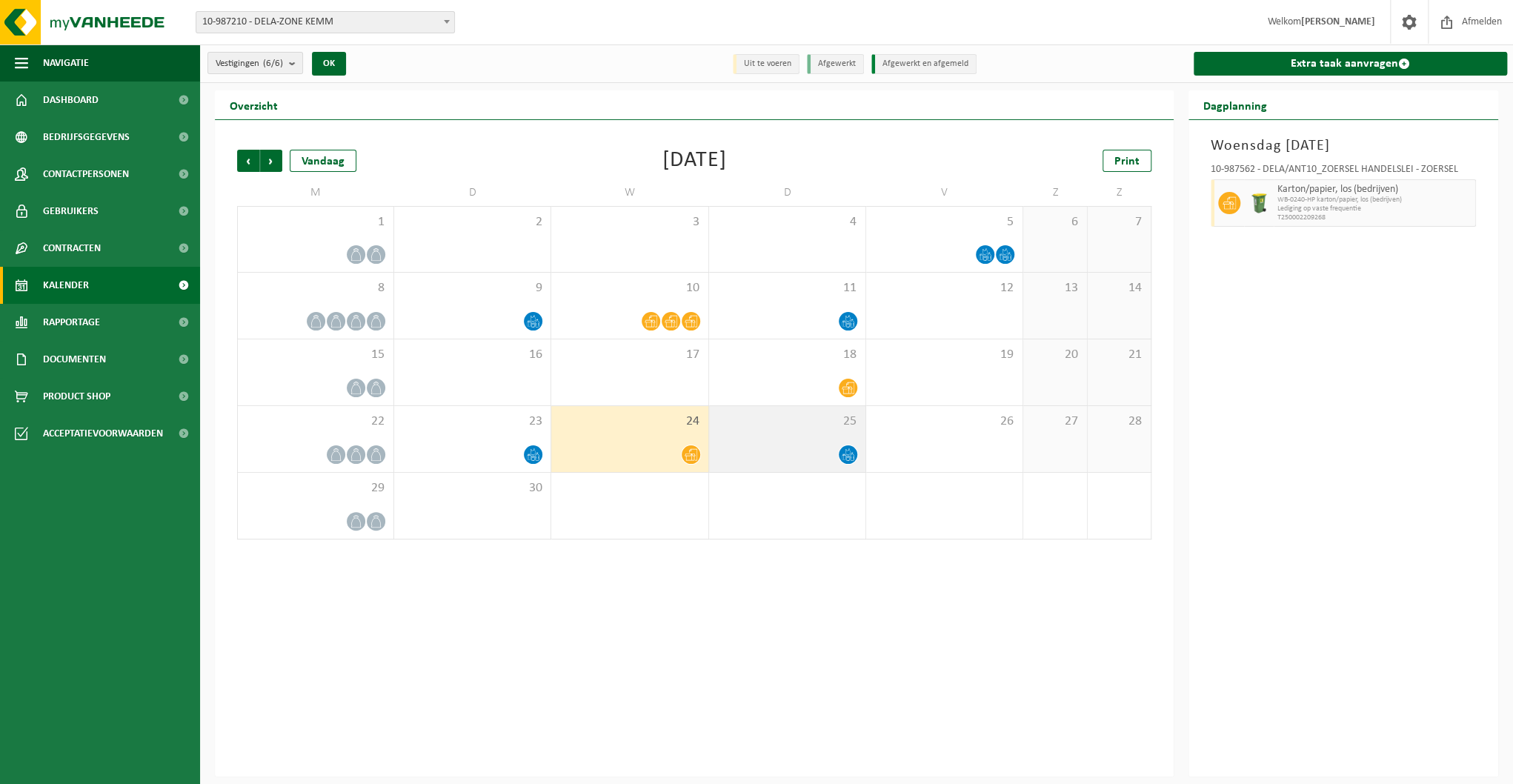
click at [841, 451] on icon at bounding box center [847, 454] width 12 height 12
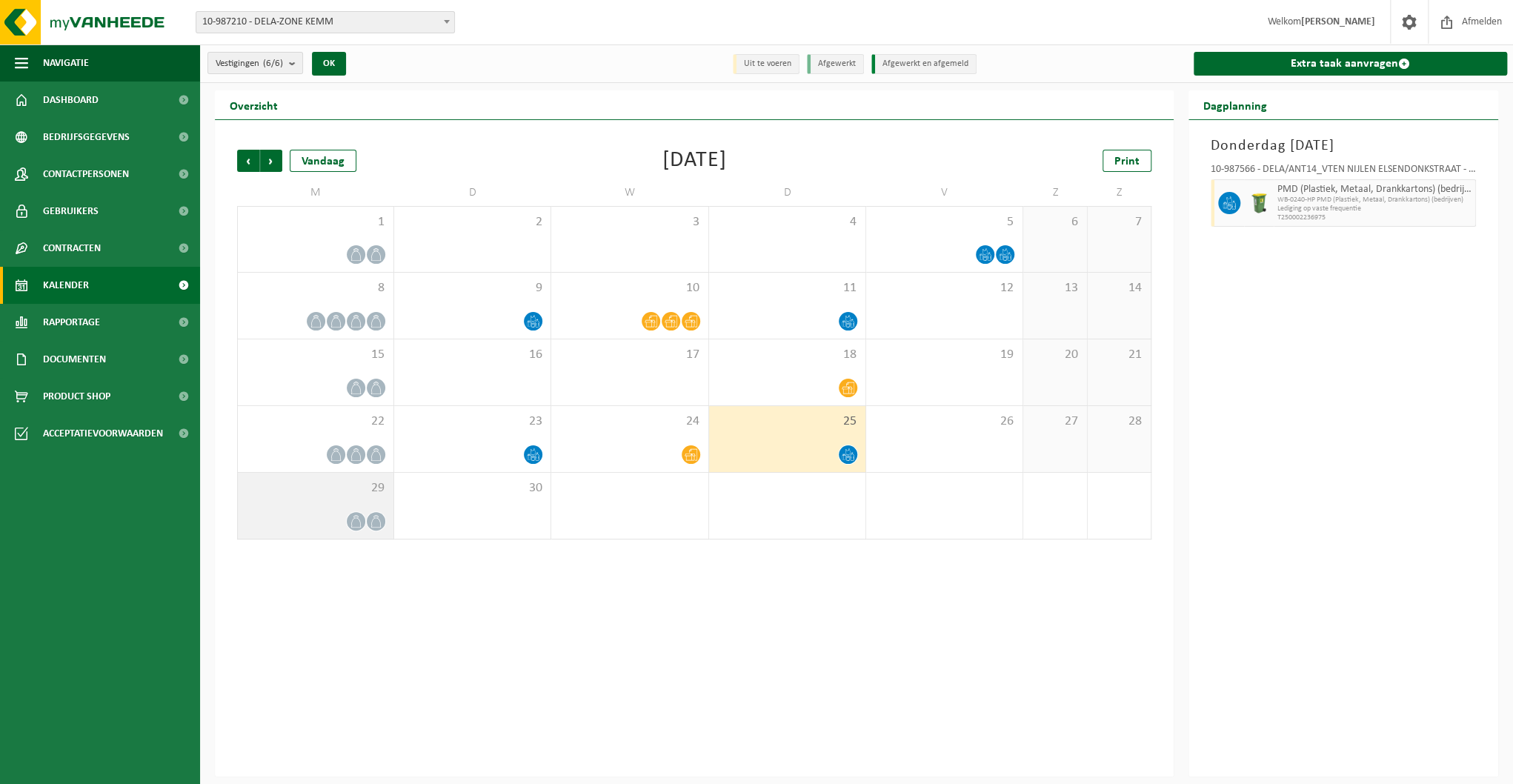
click at [364, 521] on span at bounding box center [355, 520] width 18 height 18
